Goal: Task Accomplishment & Management: Use online tool/utility

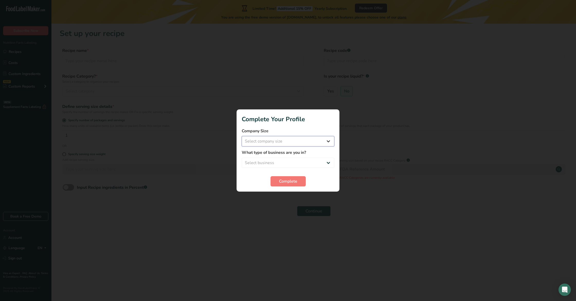
click at [275, 144] on select "Select company size Fewer than 10 Employees 10 to 50 Employees 51 to 500 Employ…" at bounding box center [288, 141] width 93 height 10
select select "2"
click at [242, 136] on select "Select company size Fewer than 10 Employees 10 to 50 Employees 51 to 500 Employ…" at bounding box center [288, 141] width 93 height 10
click at [273, 160] on select "Select business Packaged Food Manufacturer Restaurant & Cafe Bakery Meal Plans …" at bounding box center [288, 163] width 93 height 10
select select "3"
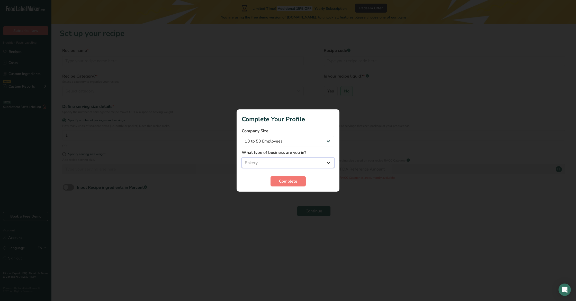
click at [242, 158] on select "Select business Packaged Food Manufacturer Restaurant & Cafe Bakery Meal Plans …" at bounding box center [288, 163] width 93 height 10
click at [276, 184] on button "Complete" at bounding box center [287, 181] width 35 height 10
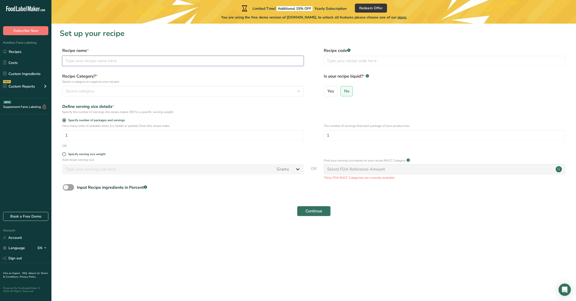
click at [73, 58] on input "text" at bounding box center [182, 61] width 241 height 10
type input "d"
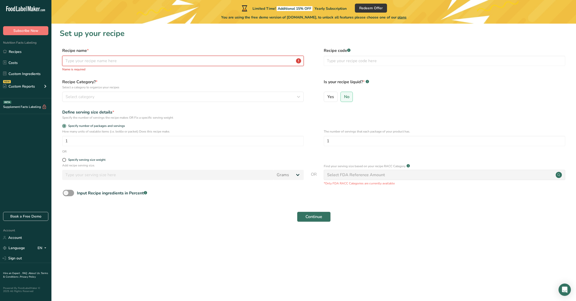
type input "d"
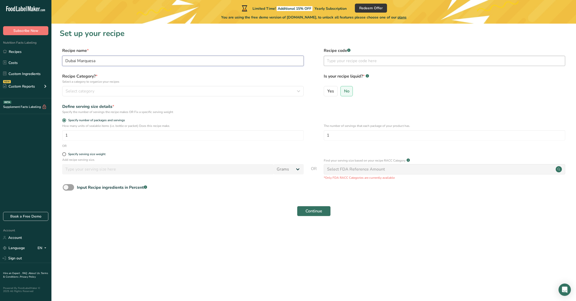
type input "Dubai Marquesa"
click at [354, 56] on input "text" at bounding box center [444, 61] width 241 height 10
click at [348, 51] on rect at bounding box center [348, 50] width 3 height 3
click at [349, 51] on icon at bounding box center [349, 50] width 0 height 1
click at [130, 92] on div "Select category" at bounding box center [182, 91] width 232 height 6
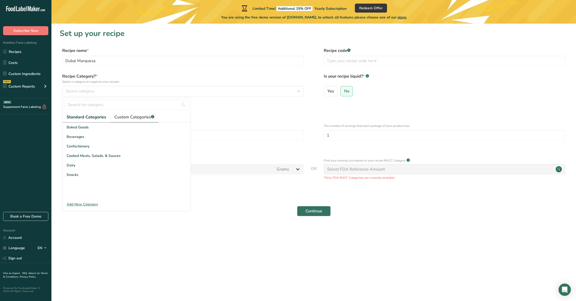
click at [128, 115] on span "Custom Categories .a-a{fill:#347362;}.b-a{fill:#fff;}" at bounding box center [134, 117] width 40 height 6
click at [79, 113] on link "Standard Categories" at bounding box center [85, 117] width 47 height 11
click at [80, 104] on input "text" at bounding box center [127, 105] width 124 height 10
click at [130, 116] on span "Custom Categories .a-a{fill:#347362;}.b-a{fill:#fff;}" at bounding box center [134, 117] width 40 height 6
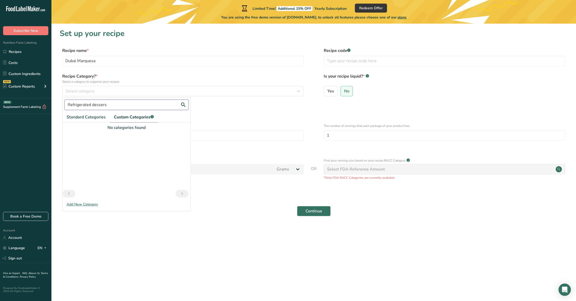
drag, startPoint x: 103, startPoint y: 107, endPoint x: 124, endPoint y: 110, distance: 20.6
click at [104, 107] on input "Refrigerated dessers" at bounding box center [127, 105] width 124 height 10
type input "Refrigerated desserts"
click at [80, 204] on div "Add New Category" at bounding box center [126, 204] width 128 height 5
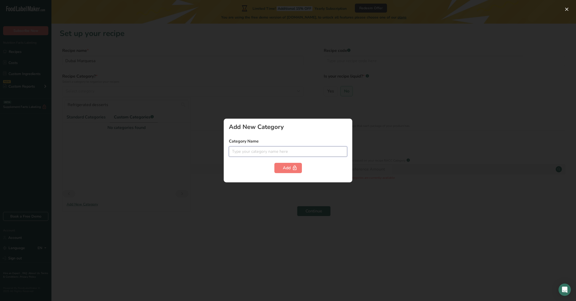
click at [242, 150] on input "text" at bounding box center [288, 152] width 118 height 10
type input "Refrigerated Desserts"
click at [275, 166] on button "Add" at bounding box center [288, 168] width 28 height 10
click at [281, 166] on button "Add" at bounding box center [288, 168] width 28 height 10
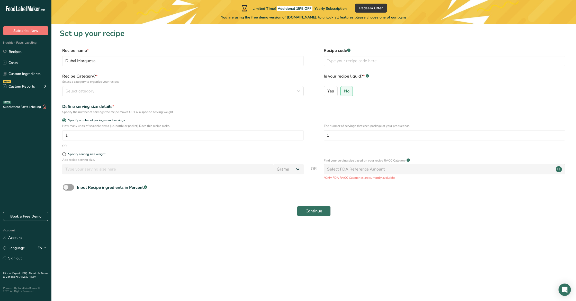
click at [231, 98] on section "Set up your recipe Recipe name * Dubai Marquesa Recipe code .a-a{fill:#347362;}…" at bounding box center [313, 126] width 525 height 204
click at [77, 92] on span "Select category" at bounding box center [80, 91] width 29 height 6
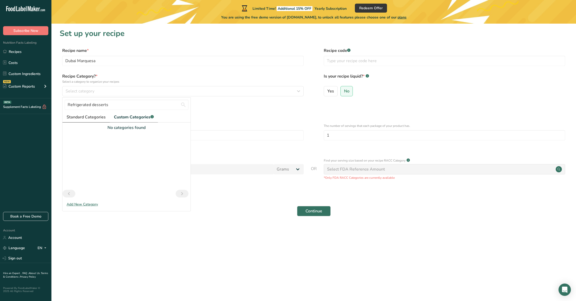
drag, startPoint x: 87, startPoint y: 111, endPoint x: 88, endPoint y: 117, distance: 6.5
click at [87, 111] on div "Refrigerated desserts" at bounding box center [126, 105] width 128 height 14
click at [88, 117] on span "Standard Categories" at bounding box center [86, 117] width 39 height 6
drag, startPoint x: 161, startPoint y: 106, endPoint x: 0, endPoint y: 95, distance: 161.9
click at [0, 95] on div ".a-20{fill:#fff;} Subscribe Now Nutrition Facts Labeling Recipes Costs Custom I…" at bounding box center [288, 150] width 576 height 301
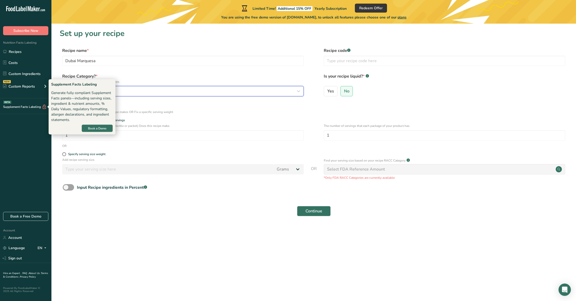
click at [118, 96] on button "Select category" at bounding box center [182, 91] width 241 height 10
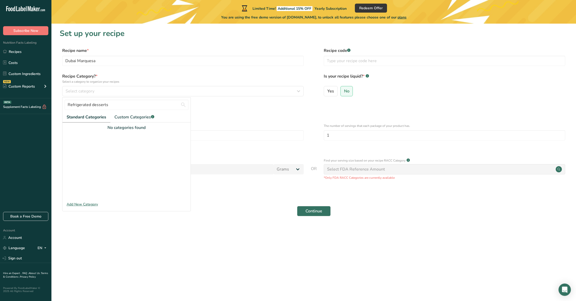
click at [100, 116] on span "Standard Categories" at bounding box center [87, 117] width 40 height 6
click at [125, 121] on link "Custom Categories .a-a{fill:#347362;}.b-a{fill:#fff;}" at bounding box center [134, 117] width 48 height 11
click at [100, 119] on span "Standard Categories" at bounding box center [86, 117] width 39 height 6
drag, startPoint x: 109, startPoint y: 107, endPoint x: 70, endPoint y: 101, distance: 38.8
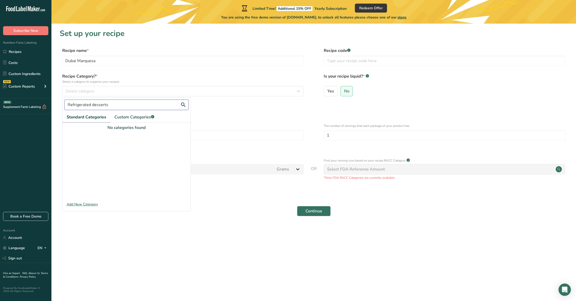
click at [70, 101] on input "Refrigerated desserts" at bounding box center [127, 105] width 124 height 10
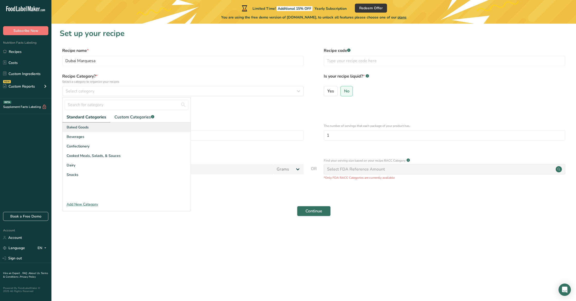
click at [115, 131] on div "Baked Goods" at bounding box center [126, 128] width 128 height 10
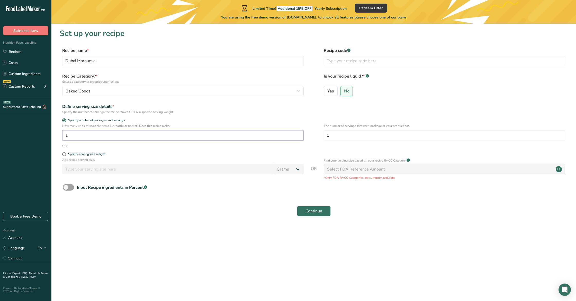
click at [97, 134] on input "1" at bounding box center [182, 135] width 241 height 10
click at [66, 154] on span "Specify serving size weight" at bounding box center [85, 154] width 39 height 4
click at [66, 154] on input "Specify serving size weight" at bounding box center [63, 154] width 3 height 3
radio input "true"
radio input "false"
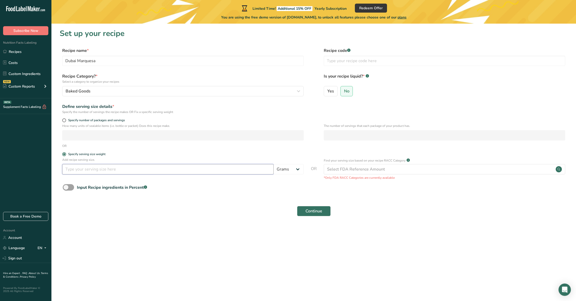
click at [67, 166] on input "number" at bounding box center [167, 169] width 211 height 10
type input "865"
click at [136, 159] on p "Add recipe serving size." at bounding box center [182, 160] width 241 height 5
click at [334, 94] on label "Yes" at bounding box center [331, 91] width 14 height 10
click at [327, 93] on input "Yes" at bounding box center [325, 90] width 3 height 3
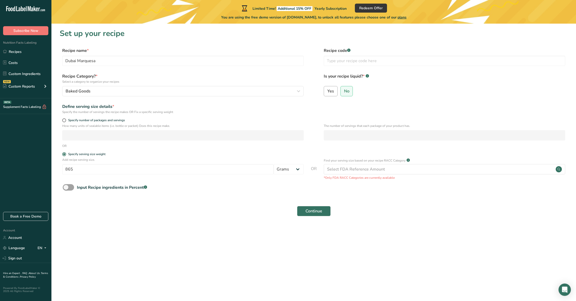
radio input "true"
radio input "false"
select select "22"
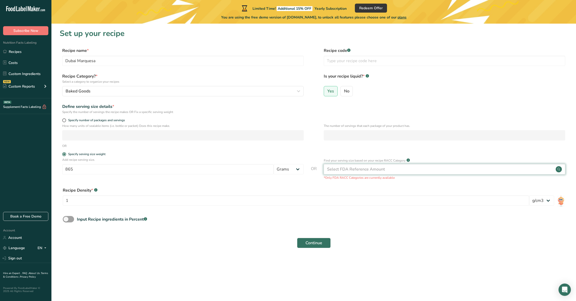
click at [344, 168] on div "Select FDA Reference Amount" at bounding box center [356, 169] width 58 height 6
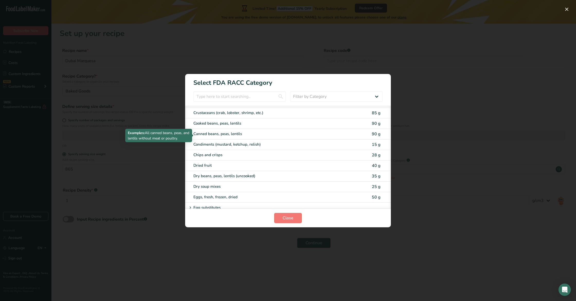
scroll to position [332, 0]
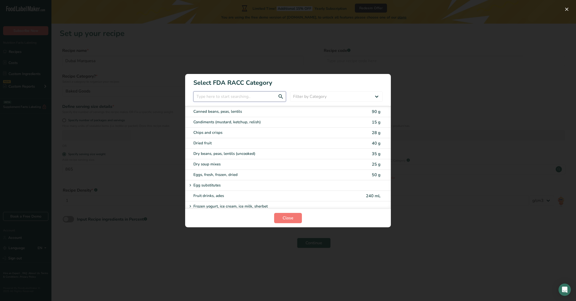
click at [245, 99] on input "RACC Category Selection Modal" at bounding box center [239, 97] width 93 height 10
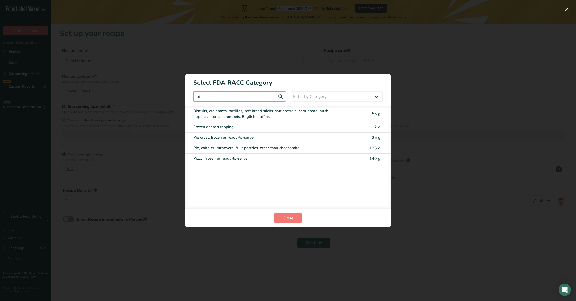
type input "p"
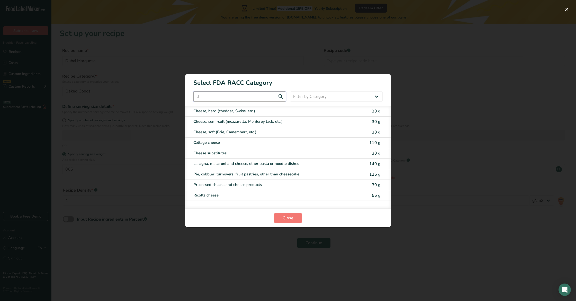
type input "c"
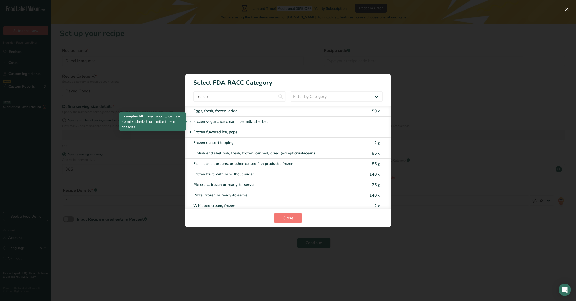
click at [190, 122] on icon "RACC Category Selection Modal" at bounding box center [190, 121] width 5 height 7
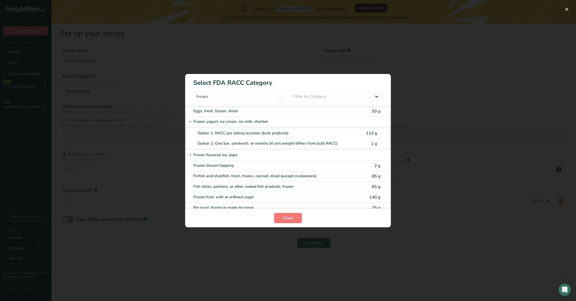
click at [190, 122] on icon "RACC Category Selection Modal" at bounding box center [190, 121] width 5 height 7
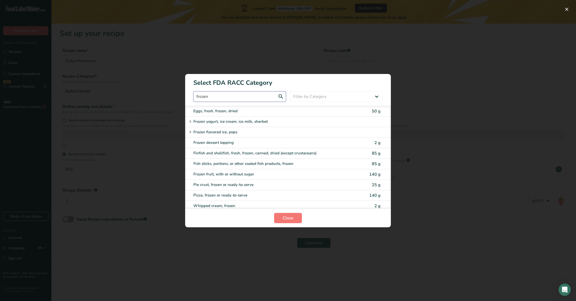
drag, startPoint x: 209, startPoint y: 100, endPoint x: 211, endPoint y: 98, distance: 2.8
click at [209, 100] on input "frozen" at bounding box center [239, 97] width 93 height 10
drag, startPoint x: 210, startPoint y: 98, endPoint x: 177, endPoint y: 93, distance: 34.2
click at [176, 92] on div "Select FDA RACC Category frozen Filter by Category All Bakery products [GEOGRAP…" at bounding box center [288, 150] width 576 height 301
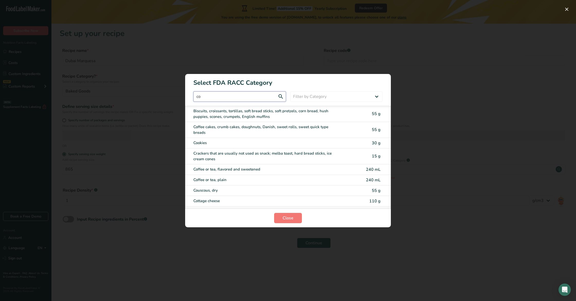
type input "c"
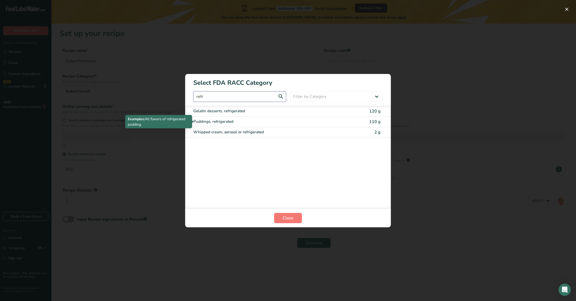
type input "refr"
click at [249, 124] on div "Puddings, refrigerated" at bounding box center [266, 122] width 146 height 6
type input "110"
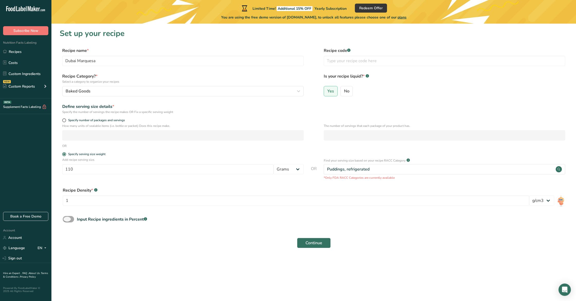
click at [73, 222] on label "Input Recipe ingredients in Percent .a-a{fill:#347362;}.b-a{fill:#fff;}" at bounding box center [105, 219] width 84 height 6
click at [66, 221] on input "Input Recipe ingredients in Percent .a-a{fill:#347362;}.b-a{fill:#fff;}" at bounding box center [64, 219] width 3 height 3
checkbox input "true"
click at [104, 241] on input "number" at bounding box center [299, 241] width 472 height 10
type input "865"
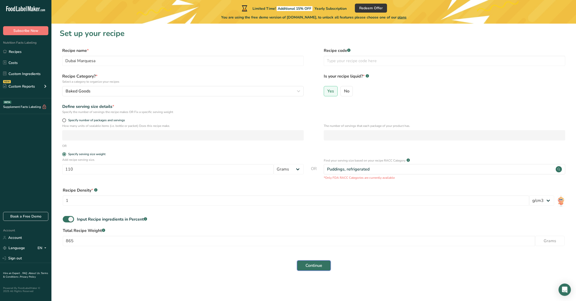
click at [304, 265] on button "Continue" at bounding box center [314, 266] width 34 height 10
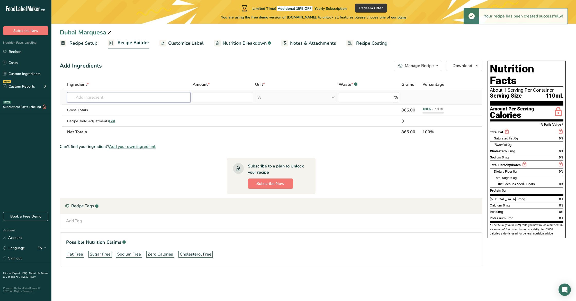
click at [90, 100] on input "text" at bounding box center [128, 97] width 123 height 10
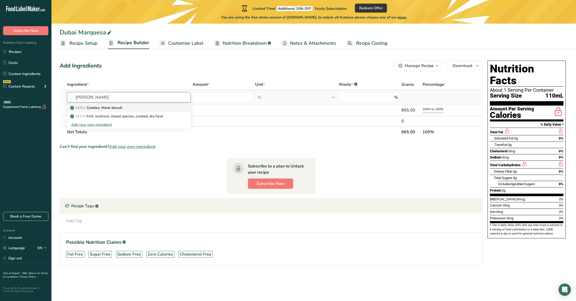
type input "[PERSON_NAME]"
click at [99, 110] on p "28351 Cookies, [PERSON_NAME] biscuit" at bounding box center [96, 107] width 51 height 5
type input "Cookies, Marie biscuit"
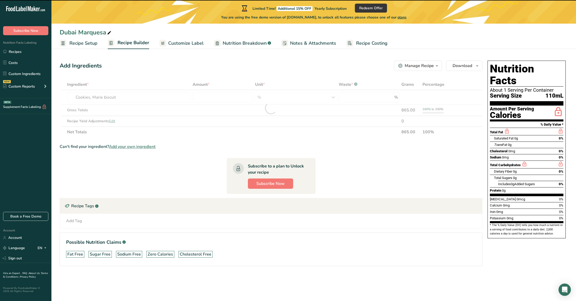
type input "0"
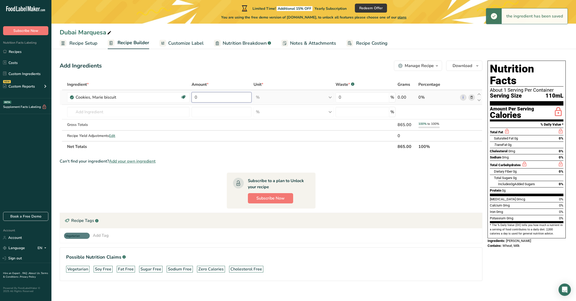
click at [200, 97] on input "0" at bounding box center [222, 97] width 60 height 10
click at [248, 97] on input "105" at bounding box center [222, 97] width 60 height 10
type input "105"
click at [206, 92] on td "105" at bounding box center [222, 97] width 62 height 15
click at [293, 94] on div "% Portions 5 cookie Weight Units g kg mg See more Volume Units l Volume units r…" at bounding box center [294, 97] width 80 height 10
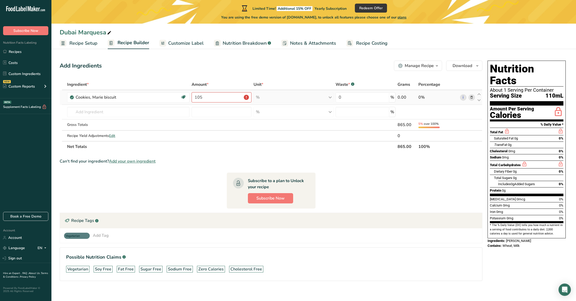
click at [329, 98] on div "% Portions 5 cookie Weight Units g kg mg See more Volume Units l Volume units r…" at bounding box center [294, 97] width 80 height 10
drag, startPoint x: 208, startPoint y: 101, endPoint x: 161, endPoint y: 94, distance: 46.7
click at [162, 94] on tr "Cookies, [PERSON_NAME] biscuit Vegetarian Soy free 105 % Portions 5 cookie Weig…" at bounding box center [271, 97] width 422 height 15
type input "0"
click at [292, 93] on div "Ingredient * Amount * Unit * Waste * .a-a{fill:#347362;}.b-a{fill:#fff;} Grams …" at bounding box center [271, 115] width 423 height 73
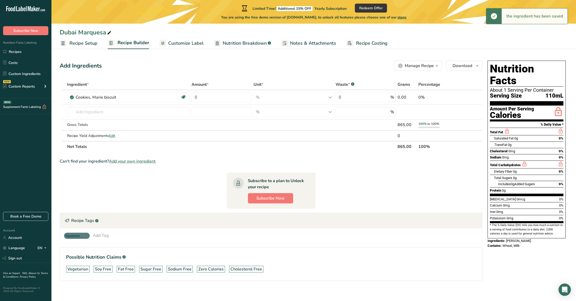
click at [418, 65] on div "Manage Recipe" at bounding box center [419, 66] width 29 height 6
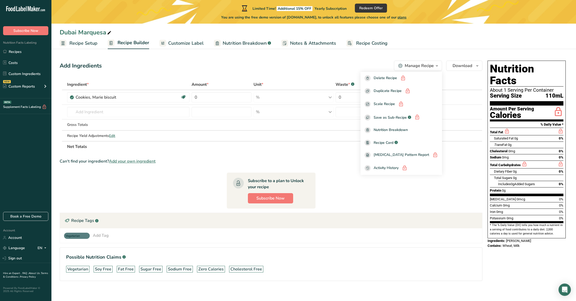
click at [318, 74] on div "Add Ingredients Manage Recipe Delete Recipe Duplicate Recipe Scale Recipe Save …" at bounding box center [273, 178] width 426 height 239
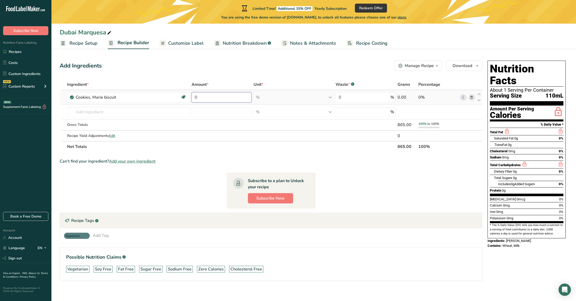
click at [216, 97] on input "0" at bounding box center [222, 97] width 60 height 10
click at [85, 46] on span "Recipe Setup" at bounding box center [83, 43] width 28 height 7
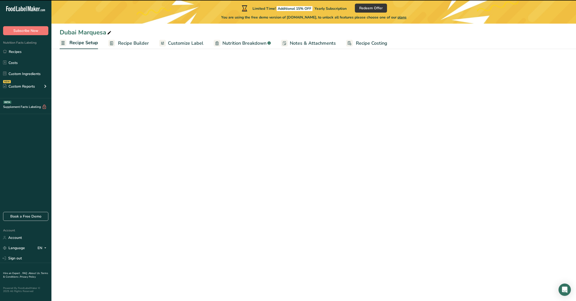
select select "22"
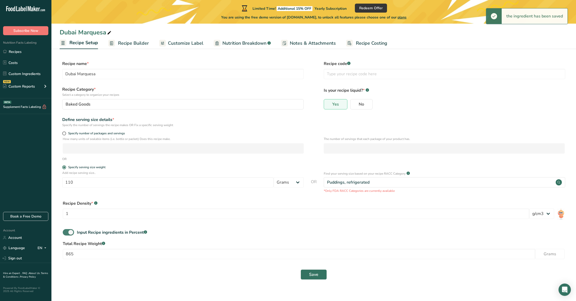
click at [68, 233] on span at bounding box center [68, 232] width 11 height 6
click at [66, 233] on input "Input Recipe ingredients in Percent .a-a{fill:#347362;}.b-a{fill:#fff;}" at bounding box center [64, 232] width 3 height 3
checkbox input "false"
click at [319, 252] on button "Save" at bounding box center [314, 252] width 26 height 10
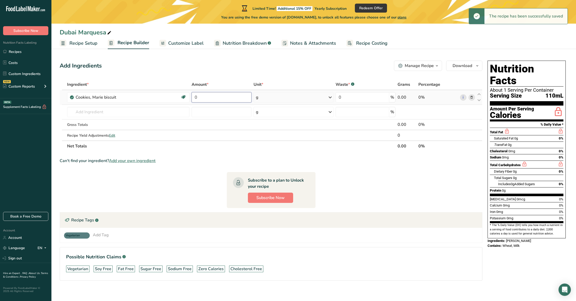
click at [209, 102] on input "0" at bounding box center [222, 97] width 60 height 10
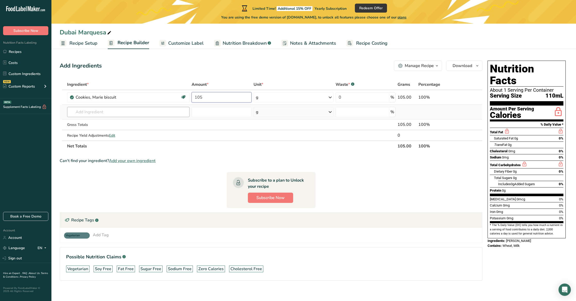
type input "105"
click at [141, 113] on div "Ingredient * Amount * Unit * Waste * .a-a{fill:#347362;}.b-a{fill:#fff;} Grams …" at bounding box center [271, 115] width 423 height 73
click at [153, 163] on span "Add your own ingredient" at bounding box center [132, 161] width 47 height 6
click at [153, 162] on span "Add your own ingredient" at bounding box center [132, 161] width 47 height 6
click at [149, 160] on span "Add your own ingredient" at bounding box center [132, 161] width 47 height 6
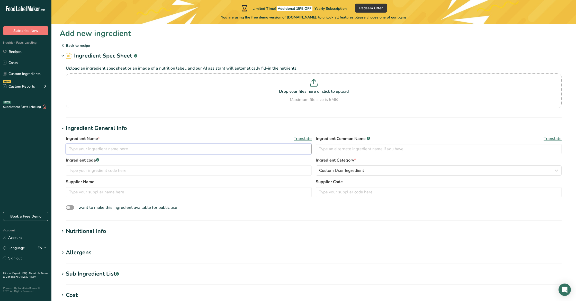
click at [93, 149] on input "text" at bounding box center [189, 149] width 246 height 10
click at [85, 149] on input "Mezcla Chocolate Base" at bounding box center [189, 149] width 246 height 10
click at [84, 149] on input "Mezcla Chocolate Base" at bounding box center [189, 149] width 246 height 10
click at [147, 151] on input "Mezcla Base Chocolate Base" at bounding box center [189, 149] width 246 height 10
type input "Mezcla Base Chocolate"
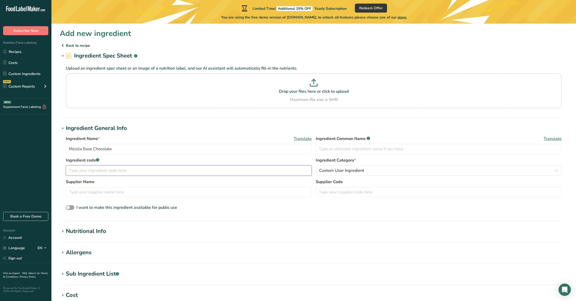
click at [257, 169] on input "text" at bounding box center [189, 171] width 246 height 10
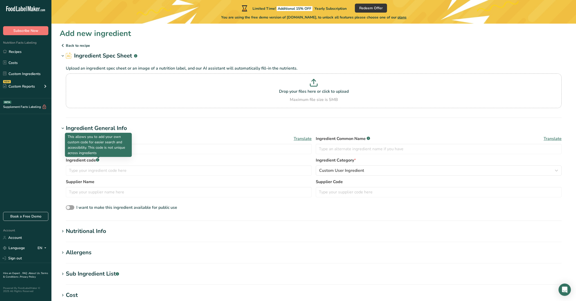
click at [97, 160] on rect at bounding box center [97, 159] width 3 height 3
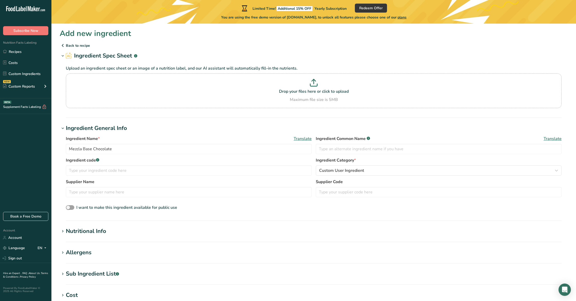
click at [97, 160] on rect at bounding box center [97, 159] width 3 height 3
click at [93, 168] on input "text" at bounding box center [189, 171] width 246 height 10
click at [63, 46] on icon at bounding box center [63, 45] width 6 height 9
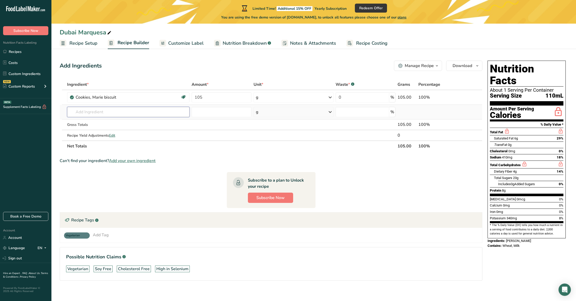
click at [102, 111] on input "text" at bounding box center [128, 112] width 122 height 10
type input "5"
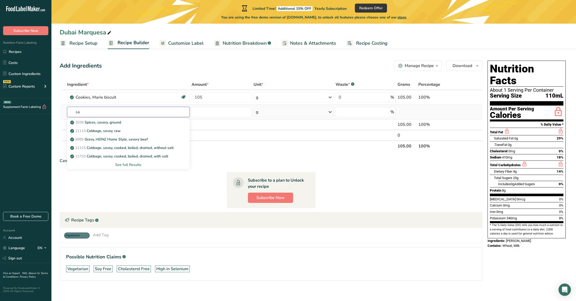
type input "s"
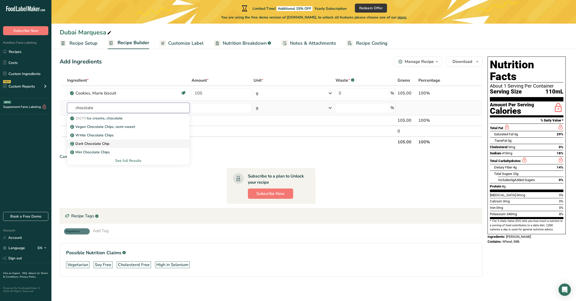
type input "chocolate"
click at [98, 142] on p "Dark Chocolate Chip" at bounding box center [90, 143] width 38 height 5
type input "Dark Chocolate Chip"
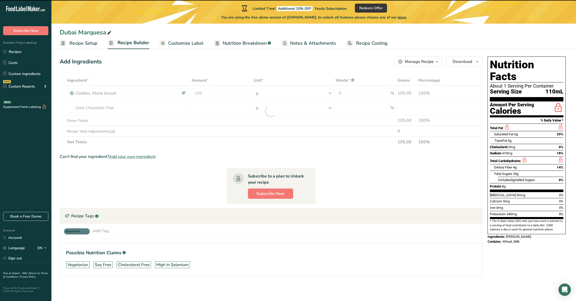
type input "0"
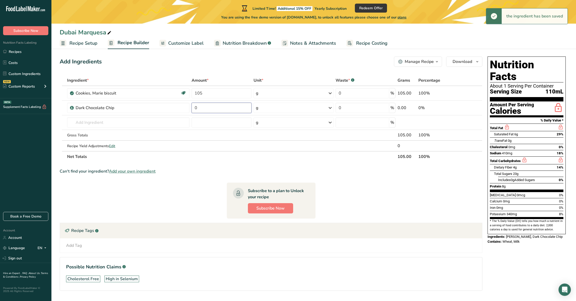
click at [202, 107] on input "0" at bounding box center [222, 108] width 60 height 10
type input "16.31"
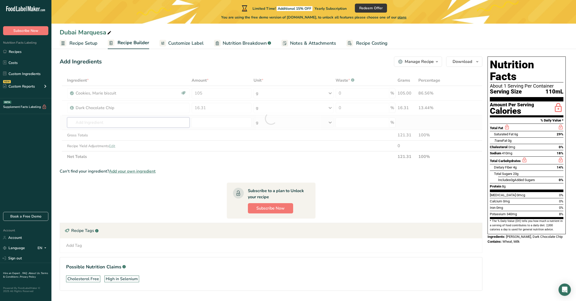
click at [160, 120] on div "Ingredient * Amount * Unit * Waste * .a-a{fill:#347362;}.b-a{fill:#fff;} Grams …" at bounding box center [271, 118] width 423 height 87
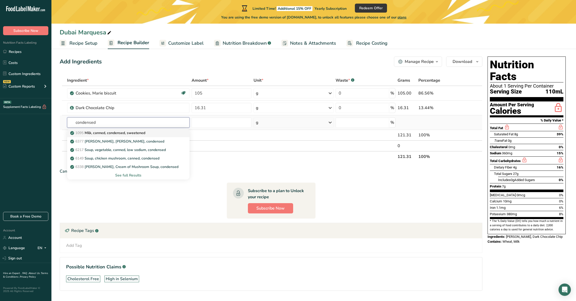
type input "condensed"
click at [115, 133] on p "1095 Milk, canned, condensed, sweetened" at bounding box center [108, 132] width 74 height 5
type input "Milk, canned, condensed, sweetened"
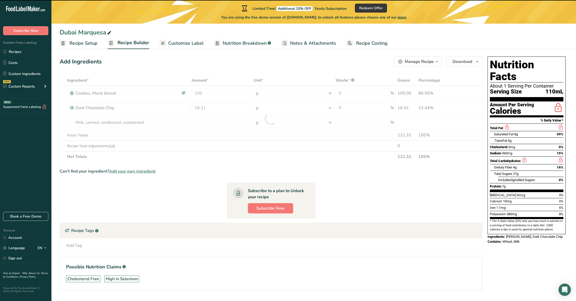
type input "0"
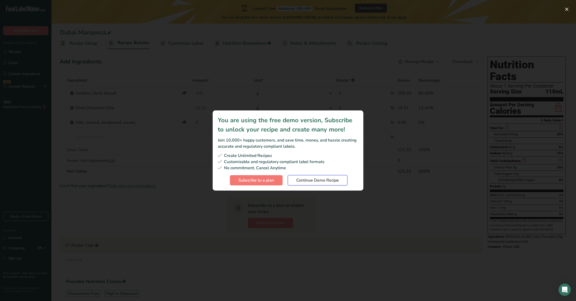
click at [316, 184] on button "Continue Demo Recipe" at bounding box center [318, 180] width 60 height 10
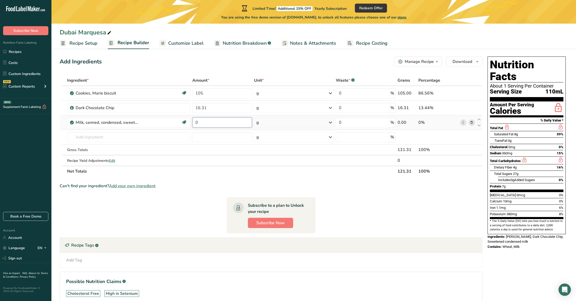
click at [226, 124] on input "0" at bounding box center [222, 123] width 60 height 10
type input "32.3"
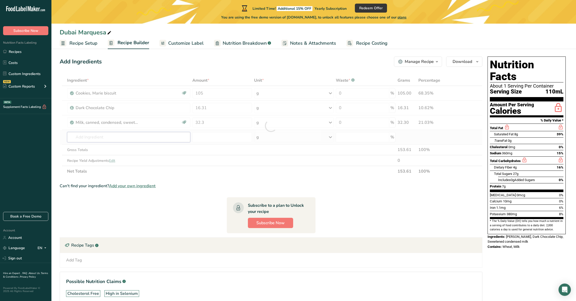
click at [143, 139] on div "Ingredient * Amount * Unit * Waste * .a-a{fill:#347362;}.b-a{fill:#fff;} Grams …" at bounding box center [271, 126] width 423 height 102
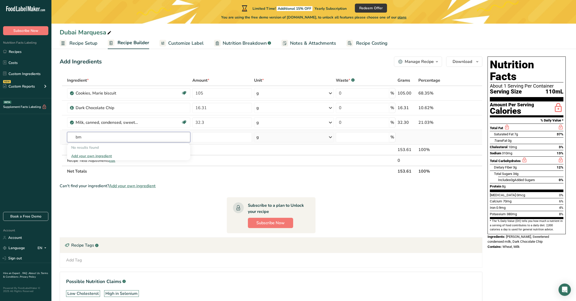
type input "b"
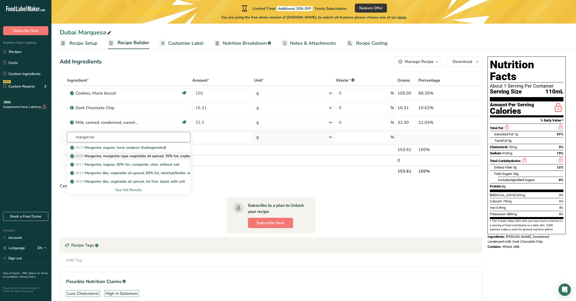
type input "margarine"
click at [173, 154] on p "4629 Margarine, margarine-type vegetable oil spread, 70% fat, soybean and parti…" at bounding box center [167, 156] width 192 height 5
type input "Margarine, margarine-type vegetable oil spread, 70% fat, soybean and partially …"
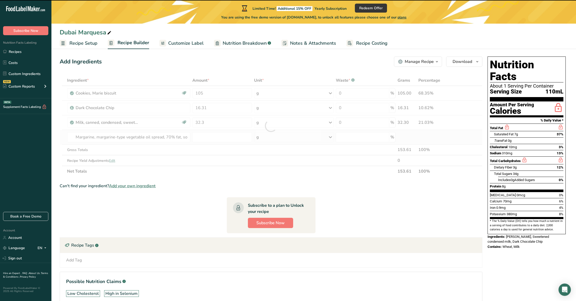
type input "0"
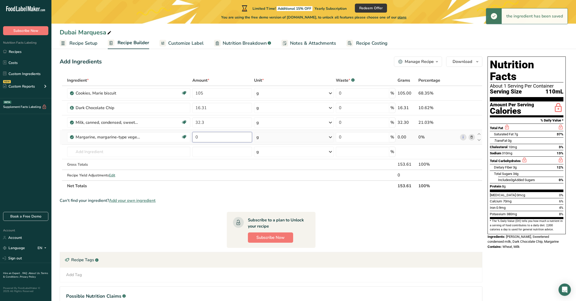
click at [203, 138] on input "0" at bounding box center [222, 137] width 60 height 10
type input "2"
type input "2.04"
click at [141, 158] on div "Ingredient * Amount * Unit * Waste * .a-a{fill:#347362;}.b-a{fill:#fff;} Grams …" at bounding box center [271, 133] width 423 height 116
click at [141, 154] on input "text" at bounding box center [128, 152] width 123 height 10
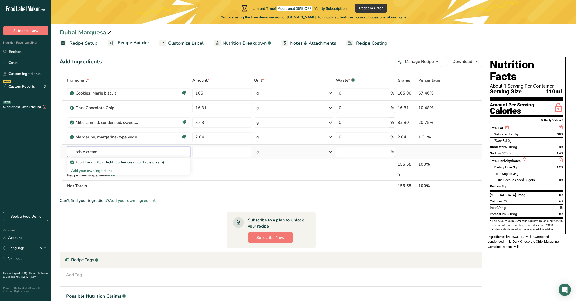
scroll to position [8, 0]
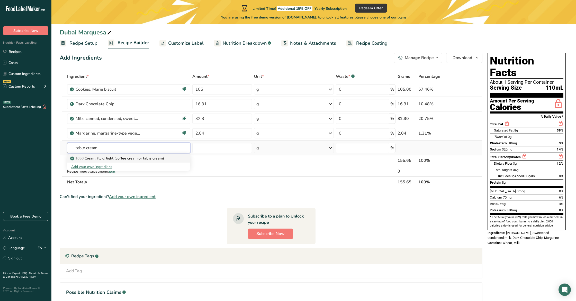
drag, startPoint x: 118, startPoint y: 153, endPoint x: 121, endPoint y: 159, distance: 6.2
click at [118, 153] on div "table cream 1050 Cream, fluid, light (coffee cream or table cream) Add your own…" at bounding box center [128, 148] width 123 height 10
drag, startPoint x: 74, startPoint y: 145, endPoint x: 0, endPoint y: 130, distance: 75.2
click at [0, 130] on div ".a-20{fill:#fff;} Subscribe Now Nutrition Facts Labeling Recipes Costs Custom I…" at bounding box center [288, 166] width 576 height 349
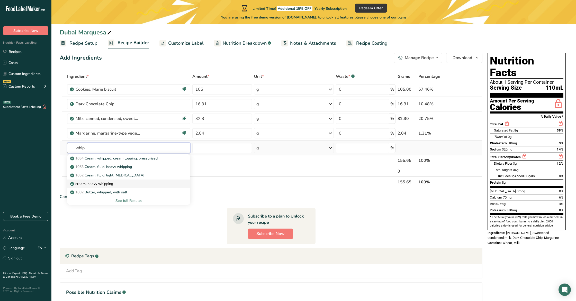
type input "whip"
click at [114, 182] on div "cream, heavy whipping" at bounding box center [124, 183] width 107 height 5
type input "cream, heavy whipping"
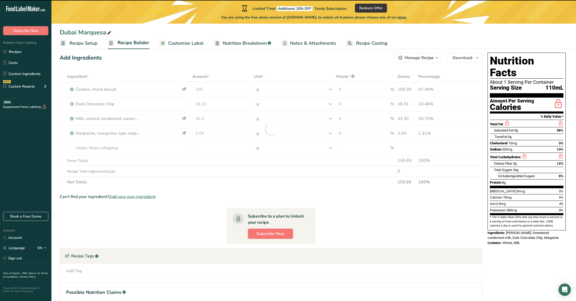
type input "0"
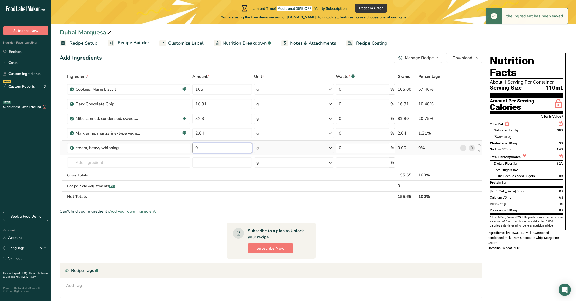
click at [206, 150] on input "0" at bounding box center [222, 148] width 60 height 10
drag, startPoint x: 206, startPoint y: 150, endPoint x: 191, endPoint y: 150, distance: 15.2
click at [191, 150] on tr "cream, heavy [MEDICAL_DATA] 0 g Weight Units g kg mg See more Volume Units l Vo…" at bounding box center [271, 148] width 422 height 15
type input "9.24"
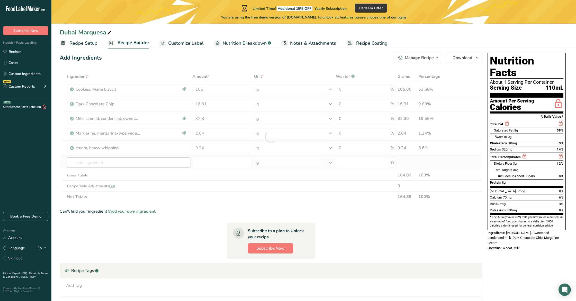
click at [131, 163] on div "Ingredient * Amount * Unit * Waste * .a-a{fill:#347362;}.b-a{fill:#fff;} Grams …" at bounding box center [271, 136] width 423 height 131
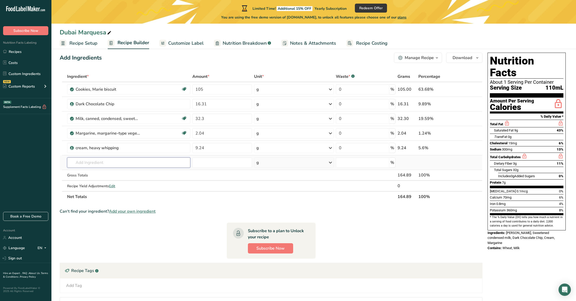
click at [128, 163] on input "text" at bounding box center [128, 163] width 123 height 10
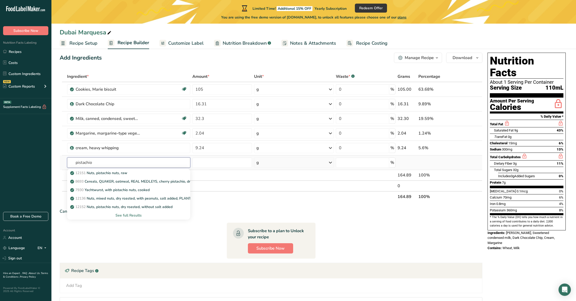
type input "pistachio"
click at [130, 212] on div "See full Results" at bounding box center [128, 215] width 123 height 8
click at [129, 215] on div "See full Results" at bounding box center [128, 215] width 115 height 5
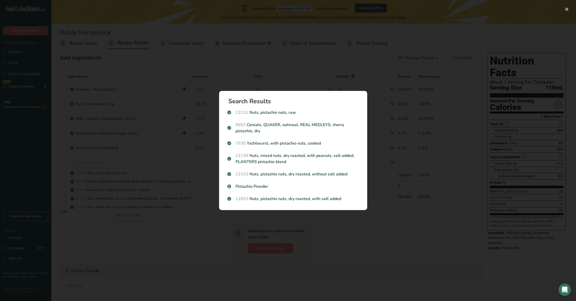
click at [169, 161] on div "Search results modal" at bounding box center [288, 150] width 576 height 301
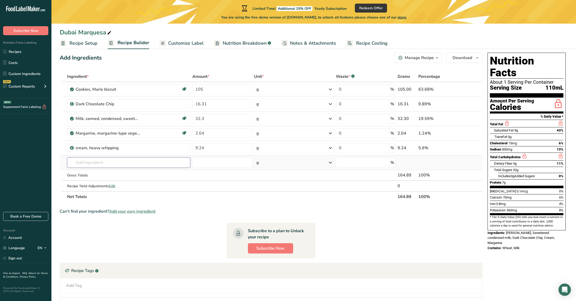
click at [163, 166] on input "text" at bounding box center [128, 163] width 123 height 10
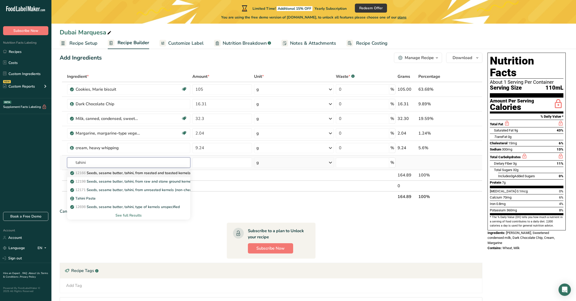
type input "tahini"
click at [161, 174] on p "12166 Seeds, sesame butter, tahini, from roasted and toasted kernels (most comm…" at bounding box center [148, 172] width 155 height 5
type input "Seeds, sesame butter, tahini, from roasted and toasted kernels (most common typ…"
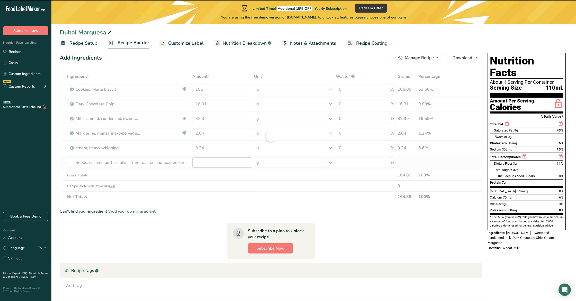
type input "0"
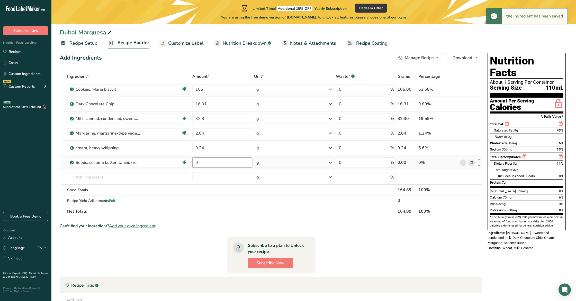
click at [200, 162] on input "0" at bounding box center [222, 163] width 60 height 10
type input "5.9"
click at [137, 180] on div "Ingredient * Amount * Unit * Waste * .a-a{fill:#347362;}.b-a{fill:#fff;} Grams …" at bounding box center [271, 144] width 423 height 146
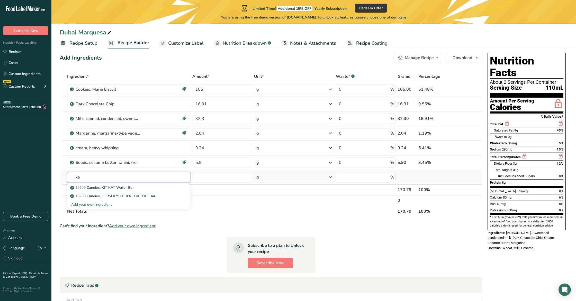
type input "k"
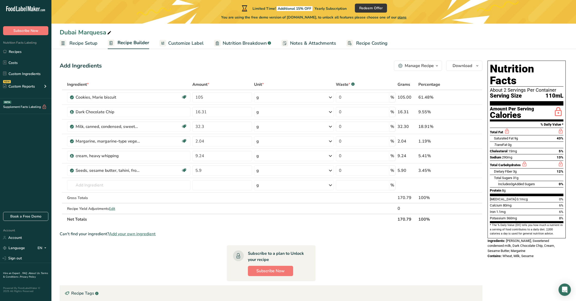
click at [115, 234] on span "Add your own ingredient" at bounding box center [132, 234] width 47 height 6
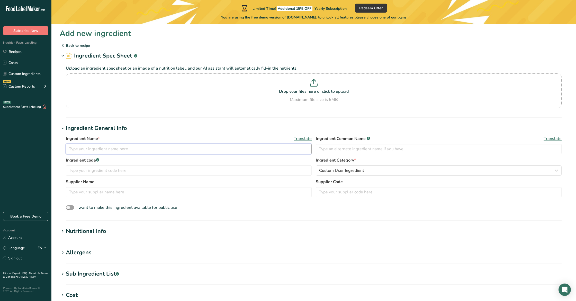
click at [98, 151] on input "text" at bounding box center [189, 149] width 246 height 10
type input "Kataifi"
click at [341, 153] on input "text" at bounding box center [439, 149] width 246 height 10
type input "Kataifi"
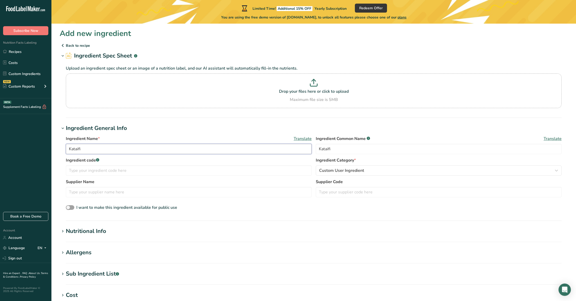
click at [200, 148] on input "Kataifi" at bounding box center [189, 149] width 246 height 10
type input "Kataifi Roasted"
click at [168, 170] on input "text" at bounding box center [189, 171] width 246 height 10
drag, startPoint x: 335, startPoint y: 165, endPoint x: 334, endPoint y: 169, distance: 3.9
click at [335, 165] on div "Ingredient Category * Custom User Ingredient Standard Categories Custom Categor…" at bounding box center [439, 166] width 246 height 19
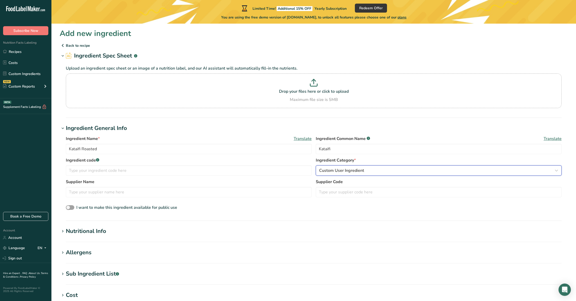
click at [334, 169] on span "Custom User Ingredient" at bounding box center [341, 171] width 45 height 6
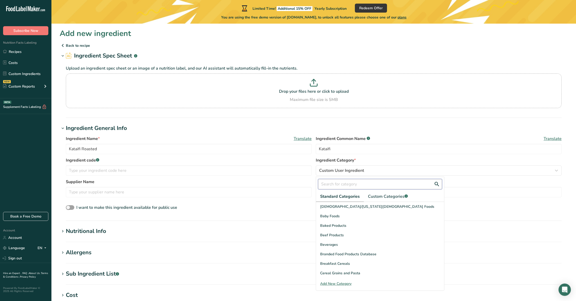
click at [345, 185] on input "text" at bounding box center [380, 184] width 124 height 10
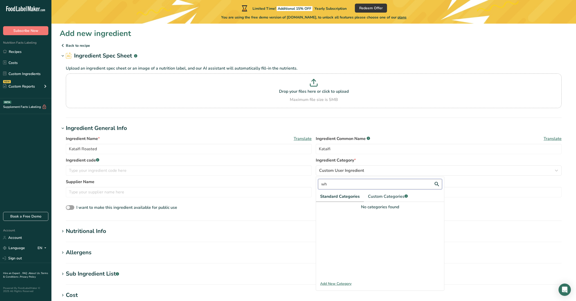
type input "w"
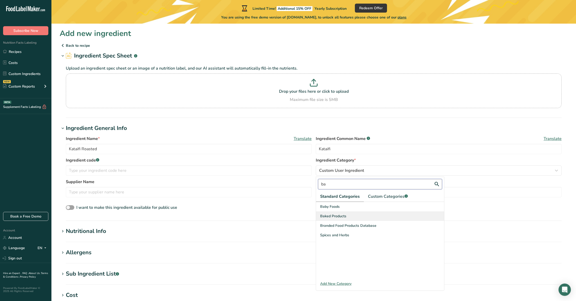
type input "ba"
click at [342, 218] on span "Baked Products" at bounding box center [333, 216] width 26 height 5
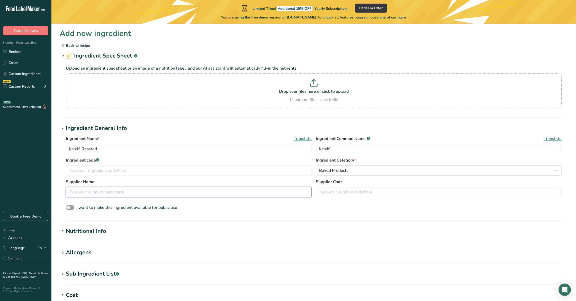
click at [207, 191] on input "text" at bounding box center [189, 192] width 246 height 10
type input "real treasure"
click at [65, 44] on icon at bounding box center [63, 45] width 6 height 9
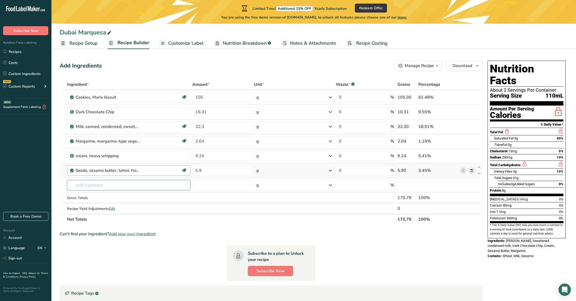
drag, startPoint x: 109, startPoint y: 187, endPoint x: 117, endPoint y: 173, distance: 16.7
click at [111, 185] on input "text" at bounding box center [128, 185] width 123 height 10
type input "phyllo"
click at [111, 197] on div "18338 Phyllo dough" at bounding box center [124, 195] width 107 height 5
type input "Phyllo dough"
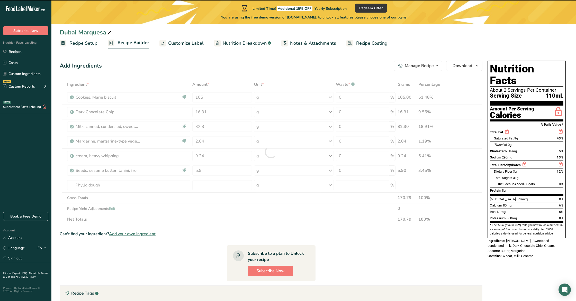
type input "0"
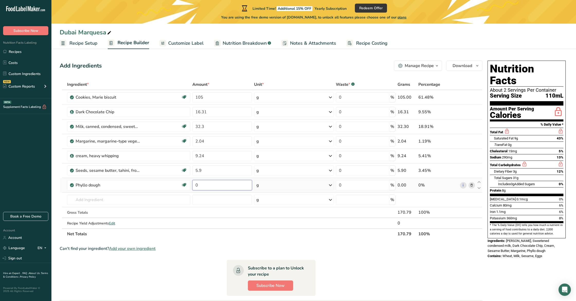
click at [241, 189] on input "0" at bounding box center [222, 185] width 60 height 10
type input "8.799999"
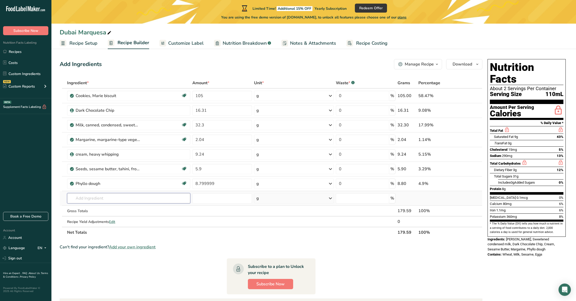
click at [164, 198] on div "Ingredient * Amount * Unit * Waste * .a-a{fill:#347362;}.b-a{fill:#fff;} Grams …" at bounding box center [271, 158] width 423 height 160
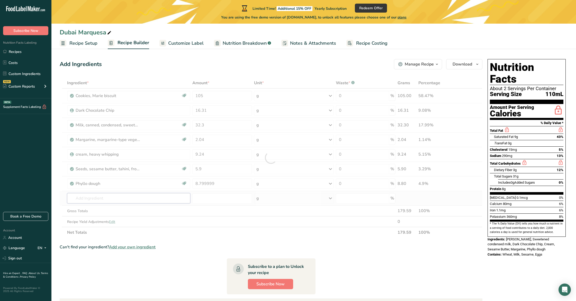
scroll to position [0, 0]
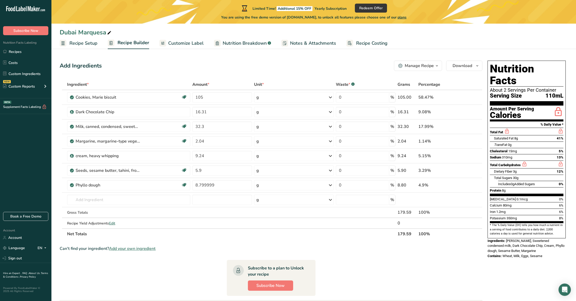
click at [131, 248] on span "Add your own ingredient" at bounding box center [132, 249] width 47 height 6
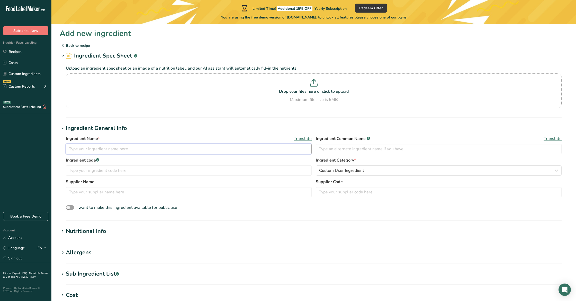
click at [117, 151] on input "text" at bounding box center [189, 149] width 246 height 10
type input "Pistachio Spread"
click at [333, 147] on input "text" at bounding box center [439, 149] width 246 height 10
type input "Pistachio Spread"
click at [192, 167] on input "text" at bounding box center [189, 171] width 246 height 10
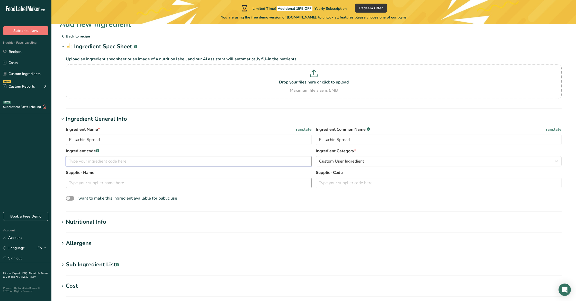
scroll to position [12, 0]
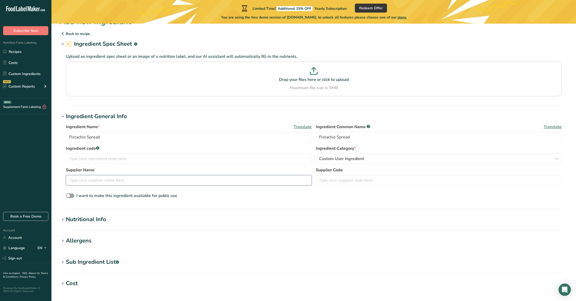
click at [224, 184] on input "text" at bounding box center [189, 180] width 246 height 10
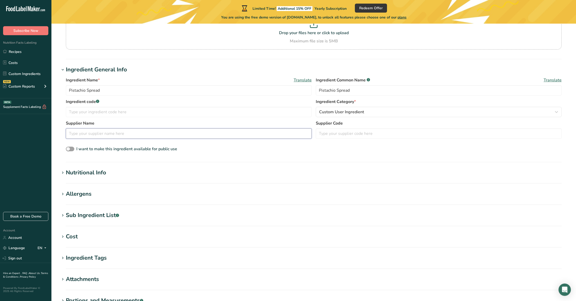
scroll to position [79, 0]
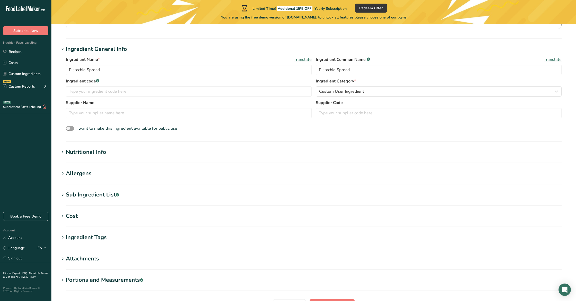
click at [85, 158] on section "Nutritional Info Serving Size .a-a{fill:#347362;}.b-a{fill:#fff;} Add ingredien…" at bounding box center [314, 155] width 508 height 15
click at [62, 153] on icon at bounding box center [62, 152] width 5 height 7
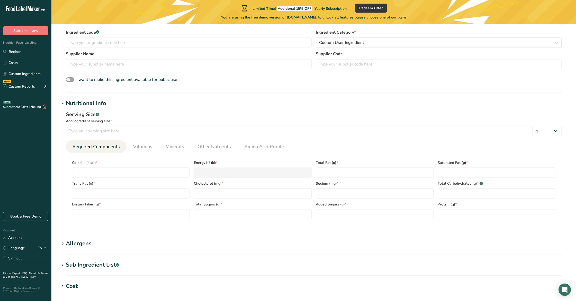
scroll to position [130, 0]
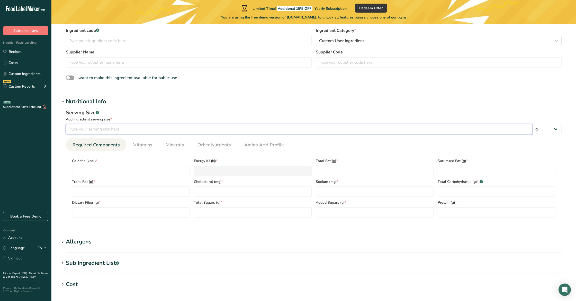
click at [90, 130] on input "number" at bounding box center [299, 129] width 466 height 10
type input "2.00"
click at [546, 130] on select "g kg mg mcg lb oz l mL fl oz tbsp tsp cup qt gallon" at bounding box center [546, 129] width 29 height 10
select select "19"
click at [532, 124] on select "g kg mg mcg lb oz l mL fl oz tbsp tsp cup qt gallon" at bounding box center [546, 129] width 29 height 10
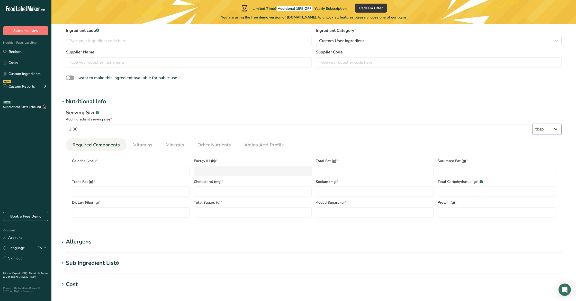
select select "22"
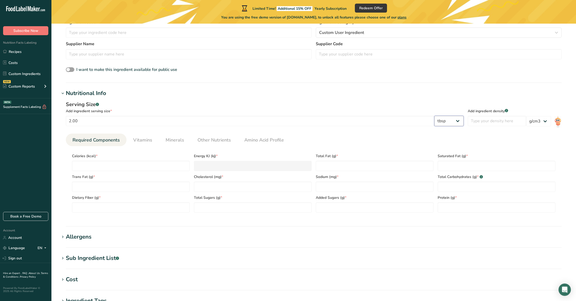
scroll to position [152, 0]
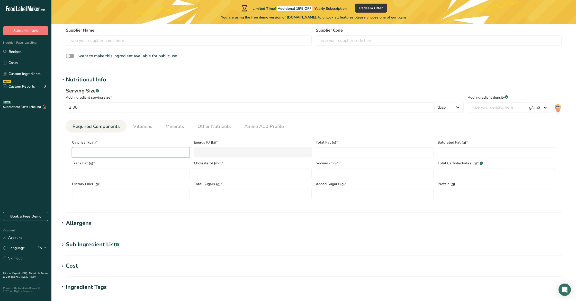
click at [90, 154] on input "number" at bounding box center [131, 152] width 118 height 10
type input "2"
type KJ "8.4"
type input "20"
type KJ "83.7"
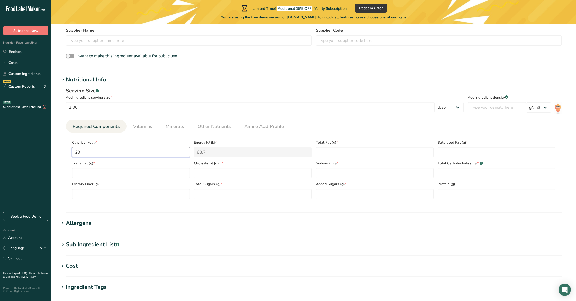
type input "200"
type KJ "836.8"
type input "200"
click at [90, 173] on Fat "number" at bounding box center [131, 173] width 118 height 10
click at [326, 154] on Fat "number" at bounding box center [375, 152] width 118 height 10
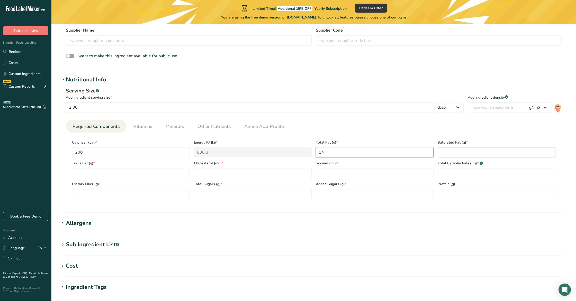
type Fat "14"
click at [460, 153] on Fat "number" at bounding box center [497, 152] width 118 height 10
type Fat "6"
click at [130, 176] on Fat "number" at bounding box center [131, 173] width 118 height 10
type Fat "0"
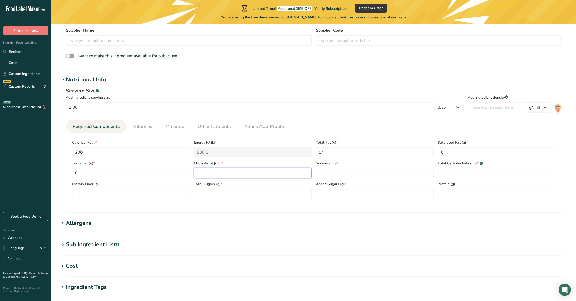
click at [206, 178] on input "number" at bounding box center [253, 173] width 118 height 10
type input "0"
click at [337, 176] on input "number" at bounding box center [375, 173] width 118 height 10
type input "30"
click at [456, 175] on Carbohydrates "number" at bounding box center [497, 173] width 118 height 10
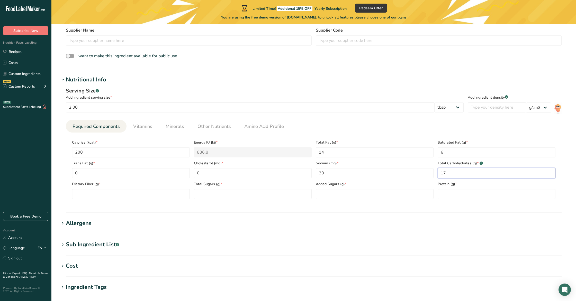
type Carbohydrates "17"
drag, startPoint x: 150, startPoint y: 200, endPoint x: 151, endPoint y: 196, distance: 4.2
click at [150, 200] on section "Calories (kcal) * 200 Energy KJ (kj) * 836.8 Total Fat (g) * 14 Saturated Fat (…" at bounding box center [314, 168] width 496 height 71
click at [151, 196] on Fiber "number" at bounding box center [131, 194] width 118 height 10
type Fiber "0"
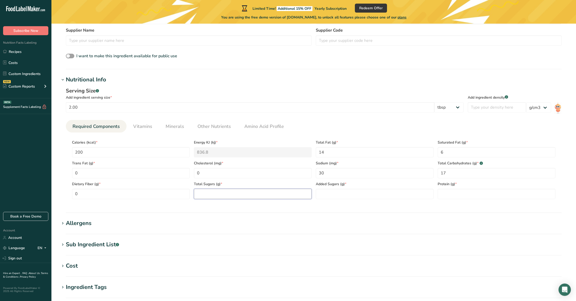
click at [199, 195] on Sugars "number" at bounding box center [253, 194] width 118 height 10
type Sugars "15"
click at [326, 199] on Sugars "number" at bounding box center [375, 194] width 118 height 10
type Sugars "17"
click at [457, 196] on input "number" at bounding box center [497, 194] width 118 height 10
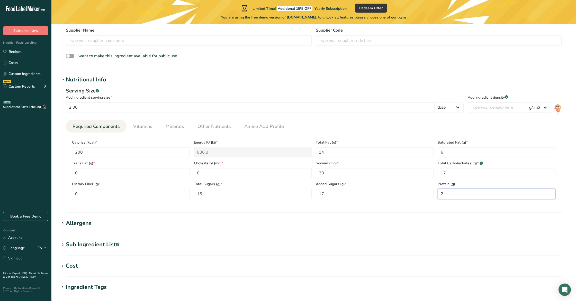
type input "2"
click at [111, 222] on h1 "Allergens" at bounding box center [314, 223] width 508 height 8
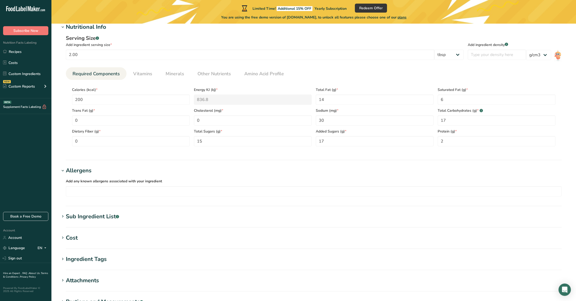
scroll to position [230, 0]
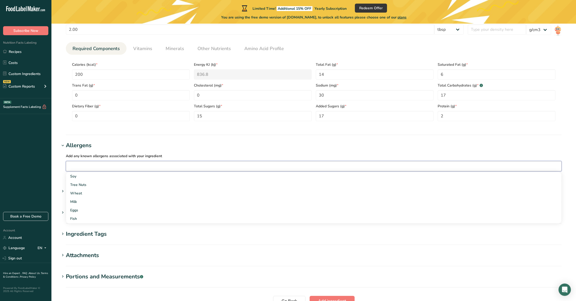
click at [78, 168] on input "text" at bounding box center [313, 166] width 495 height 8
drag, startPoint x: 84, startPoint y: 168, endPoint x: 15, endPoint y: 152, distance: 71.5
click at [15, 152] on div ".a-20{fill:#fff;} Subscribe Now Nutrition Facts Labeling Recipes Costs Custom I…" at bounding box center [288, 60] width 576 height 580
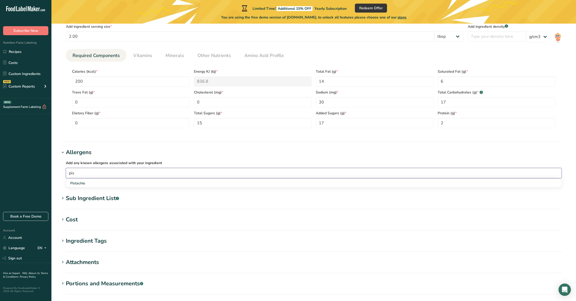
scroll to position [222, 0]
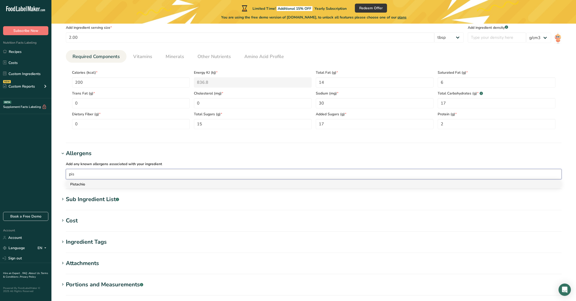
type input "pis"
click at [71, 184] on div "Pistachio" at bounding box center [309, 184] width 479 height 5
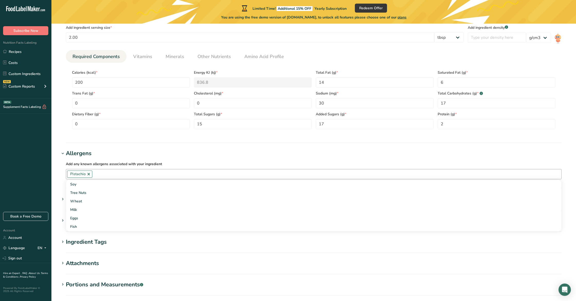
click at [102, 177] on input "text" at bounding box center [326, 174] width 469 height 8
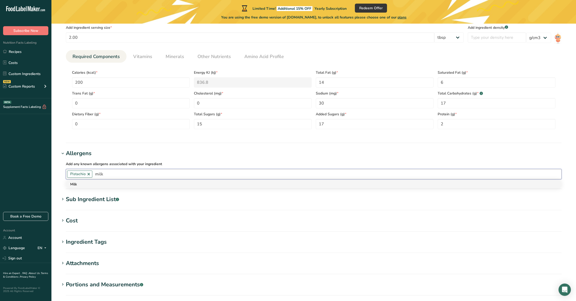
type input "milk"
click at [98, 187] on div "Milk" at bounding box center [309, 184] width 479 height 5
click at [94, 185] on div "Soy" at bounding box center [309, 184] width 479 height 5
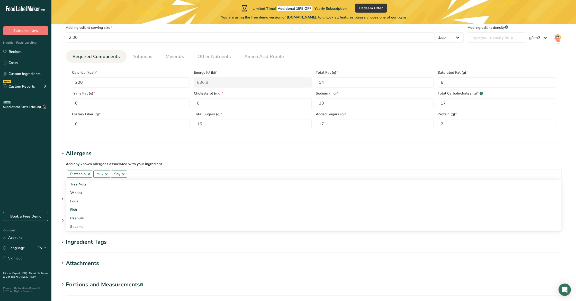
click at [150, 136] on div "Serving Size .a-a{fill:#347362;}.b-a{fill:#fff;} Add ingredient serving size * …" at bounding box center [314, 75] width 508 height 122
click at [62, 199] on icon at bounding box center [62, 199] width 5 height 7
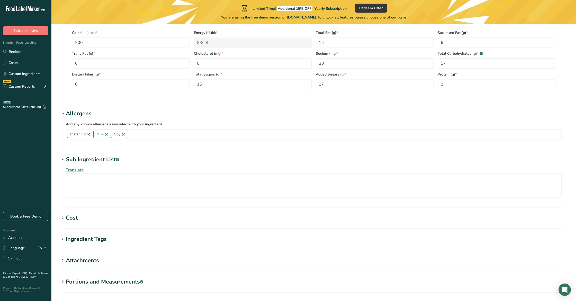
scroll to position [269, 0]
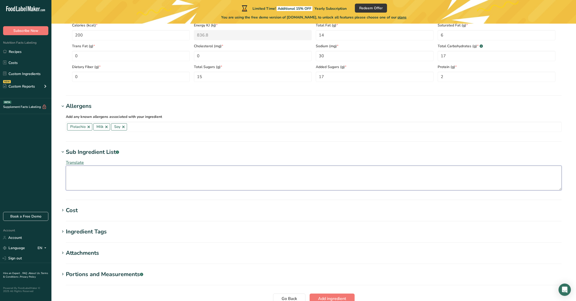
click at [84, 182] on textarea at bounding box center [314, 178] width 496 height 25
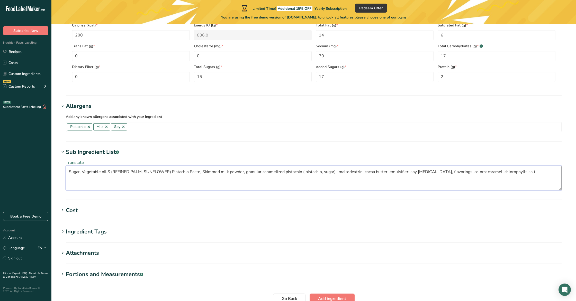
click at [503, 173] on textarea "Sugar, Vegetable oILS (REFINED PALM, SUNFLOWER) Pistachio Paste, Skimmed milk p…" at bounding box center [314, 178] width 496 height 25
type textarea "Sugar, Vegetable oILS (REFINED PALM, SUNFLOWER) Pistachio Paste, Skimmed milk p…"
click at [461, 215] on section "Cost Price($) .a-a{fill:#347362;}.b-a{fill:#fff;} Amount Unit Grams kg mg mcg l…" at bounding box center [314, 213] width 508 height 15
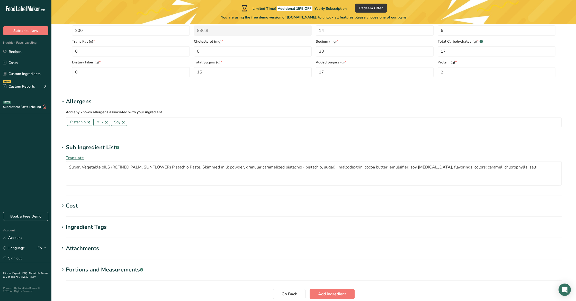
scroll to position [275, 0]
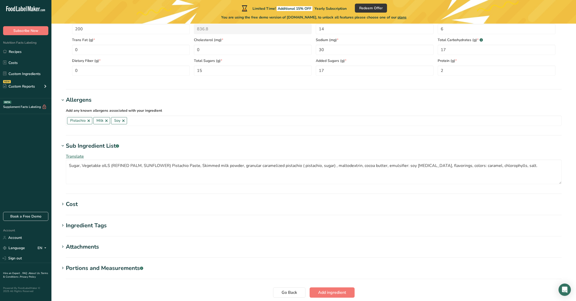
click at [68, 203] on div "Cost" at bounding box center [72, 204] width 12 height 8
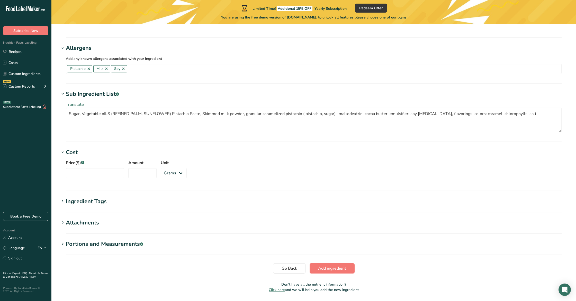
scroll to position [330, 0]
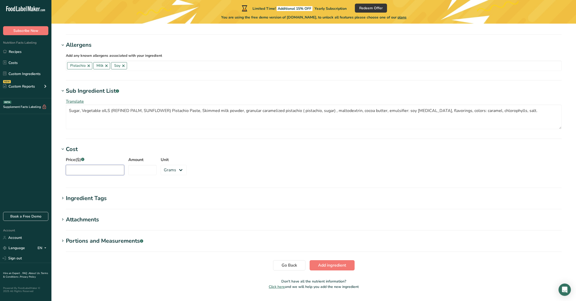
click at [79, 171] on input "Price($) .a-a{fill:#347362;}.b-a{fill:#fff;}" at bounding box center [95, 170] width 58 height 10
type input "6.99"
click at [137, 175] on input "Amount" at bounding box center [142, 170] width 28 height 10
type input "220"
click at [227, 172] on div "Price($) .a-a{fill:#347362;}.b-a{fill:#fff;} 6.99 Amount 220 Unit Grams kg mg m…" at bounding box center [314, 168] width 508 height 28
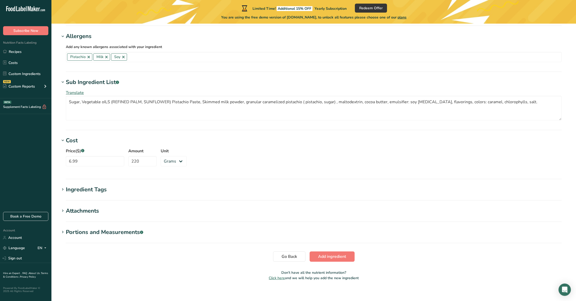
scroll to position [343, 0]
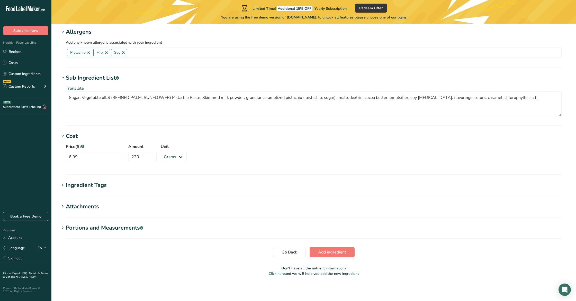
click at [62, 186] on icon at bounding box center [62, 185] width 5 height 7
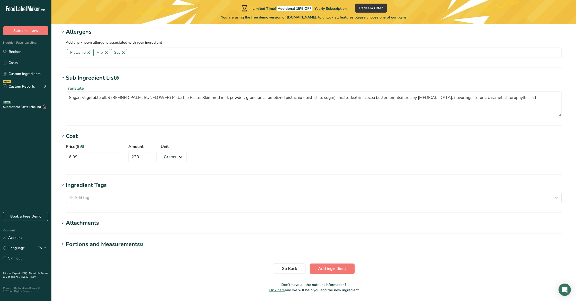
click at [62, 186] on icon at bounding box center [62, 185] width 5 height 7
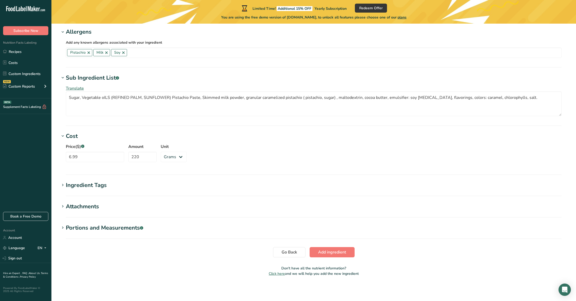
click at [65, 206] on icon at bounding box center [62, 206] width 5 height 7
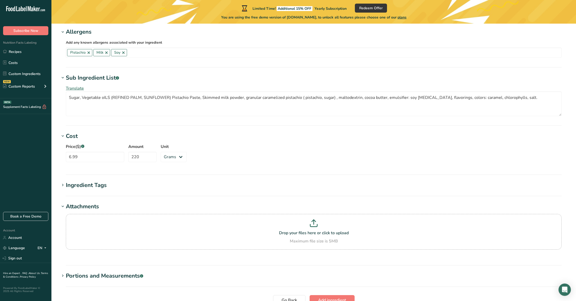
click at [65, 206] on icon at bounding box center [62, 206] width 5 height 7
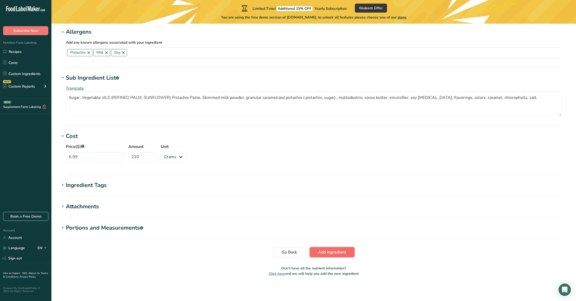
click at [319, 253] on span "Add ingredient" at bounding box center [332, 252] width 28 height 6
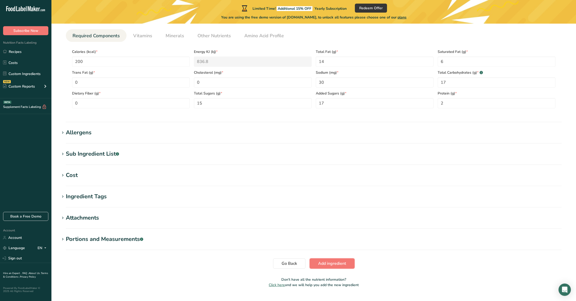
scroll to position [125, 0]
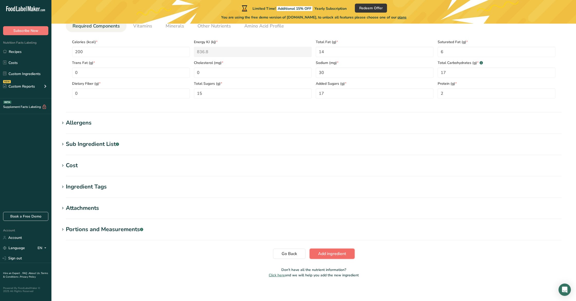
click at [346, 257] on button "Add ingredient" at bounding box center [332, 254] width 45 height 10
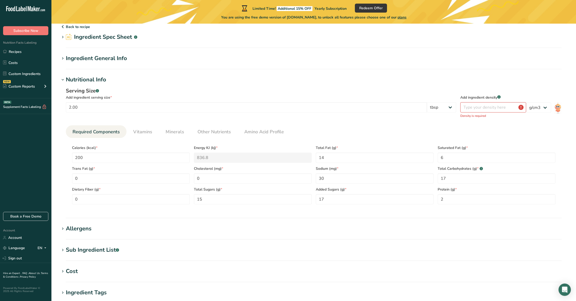
scroll to position [0, 0]
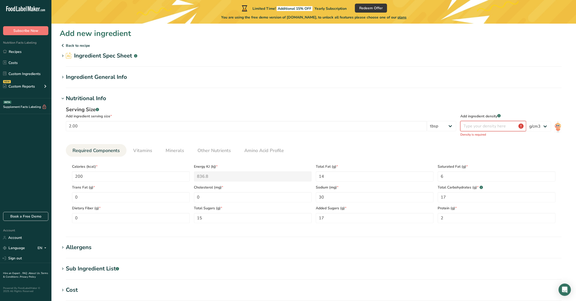
click at [490, 122] on input "number" at bounding box center [493, 126] width 66 height 10
click at [519, 124] on input "-0.0003" at bounding box center [493, 125] width 66 height 10
drag, startPoint x: 485, startPoint y: 125, endPoint x: 425, endPoint y: 121, distance: 60.3
click at [425, 121] on section "Serving Size .a-a{fill:#347362;}.b-a{fill:#fff;} Add ingredient serving size * …" at bounding box center [314, 122] width 496 height 34
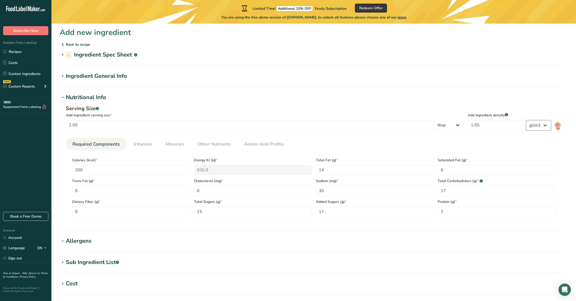
click at [542, 123] on select "lb/ft3 g/cm3" at bounding box center [538, 125] width 25 height 10
click at [491, 126] on input "1.05" at bounding box center [497, 125] width 58 height 10
type input "1"
type input "1.1"
click at [451, 119] on div "Serving Size .a-a{fill:#347362;}.b-a{fill:#fff;} Add ingredient serving size * …" at bounding box center [265, 119] width 398 height 29
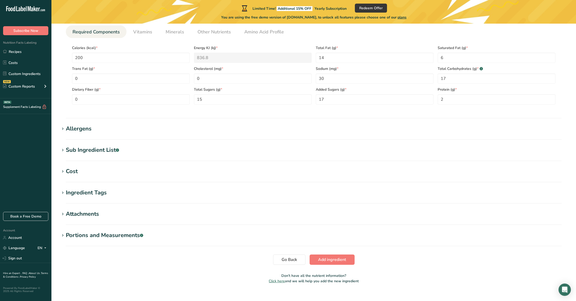
scroll to position [120, 0]
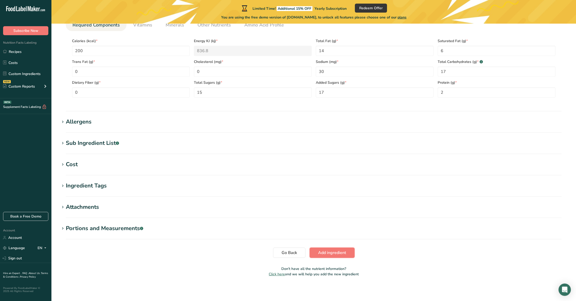
drag, startPoint x: 336, startPoint y: 250, endPoint x: 339, endPoint y: 251, distance: 2.8
click at [336, 250] on span "Add ingredient" at bounding box center [332, 253] width 28 height 6
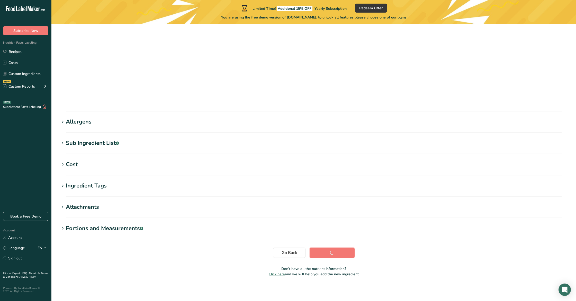
scroll to position [0, 0]
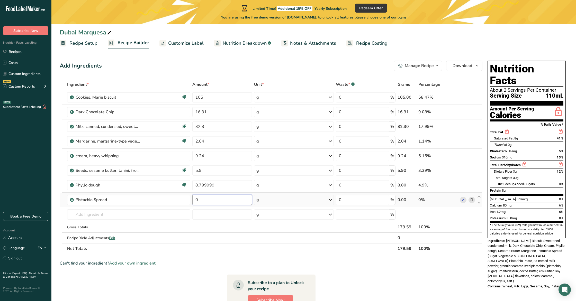
click at [201, 200] on input "0" at bounding box center [222, 200] width 60 height 10
drag, startPoint x: 201, startPoint y: 200, endPoint x: 181, endPoint y: 192, distance: 21.8
click at [182, 193] on tr "Pistachio Spread 0 g Weight Units g kg mg See more Volume Units l Volume units …" at bounding box center [271, 200] width 422 height 15
type input "35.26"
click at [224, 249] on div "Ingredient * Amount * Unit * Waste * .a-a{fill:#347362;}.b-a{fill:#fff;} Grams …" at bounding box center [271, 166] width 423 height 175
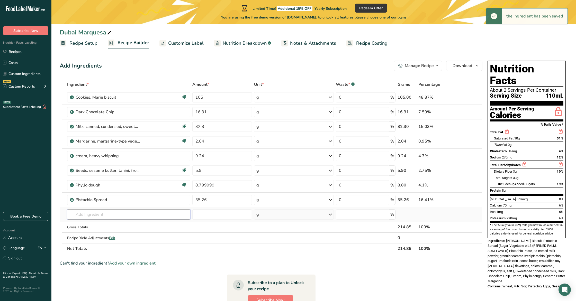
click at [137, 214] on input "text" at bounding box center [128, 215] width 123 height 10
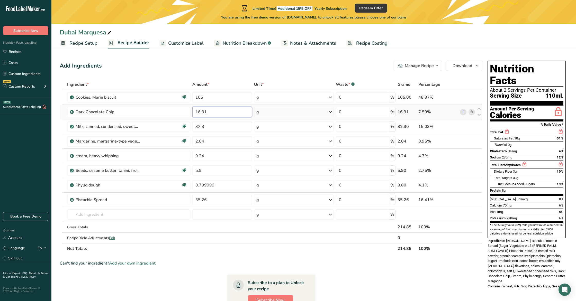
click at [212, 113] on input "16.31" at bounding box center [222, 112] width 60 height 10
drag, startPoint x: 198, startPoint y: 112, endPoint x: 176, endPoint y: 111, distance: 21.4
click at [176, 111] on tr "Dark Chocolate Chip 16.31 g Weight Units g kg mg See more Volume Units l Volume…" at bounding box center [271, 112] width 422 height 15
type input "24"
click at [217, 213] on div "Ingredient * Amount * Unit * Waste * .a-a{fill:#347362;}.b-a{fill:#fff;} Grams …" at bounding box center [271, 166] width 423 height 175
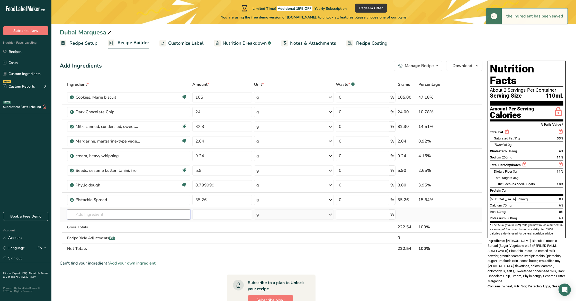
click at [144, 210] on input "text" at bounding box center [128, 215] width 123 height 10
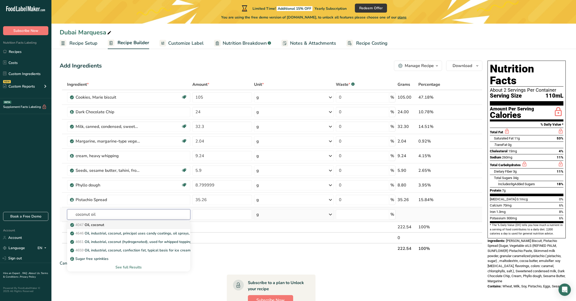
type input "coconut oil"
click at [138, 224] on div "4047 Oil, coconut" at bounding box center [124, 224] width 107 height 5
type input "Oil, coconut"
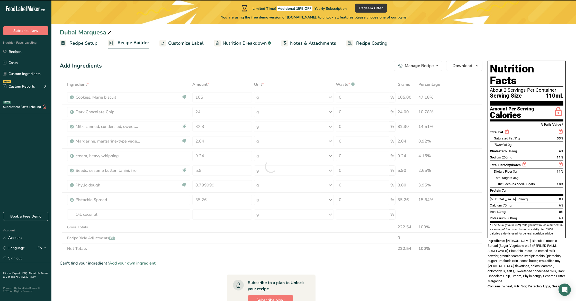
click at [206, 212] on div at bounding box center [271, 166] width 423 height 175
type input "0"
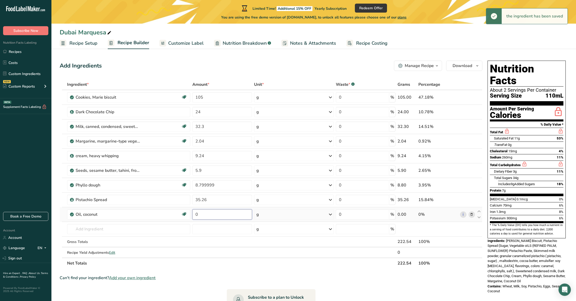
click at [206, 215] on input "0" at bounding box center [222, 215] width 60 height 10
type input "0.38"
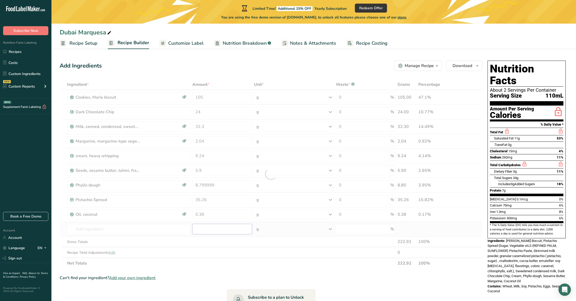
click at [223, 224] on div "Ingredient * Amount * Unit * Waste * .a-a{fill:#347362;}.b-a{fill:#fff;} Grams …" at bounding box center [271, 174] width 423 height 190
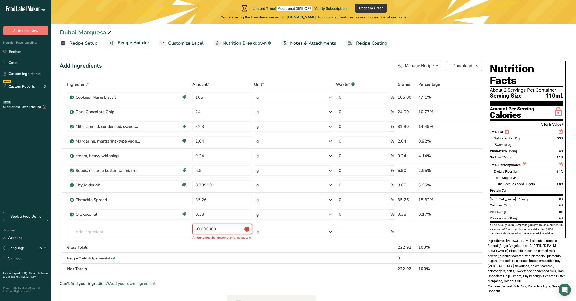
type input "-0.000003"
click at [466, 65] on span "Download" at bounding box center [463, 66] width 20 height 6
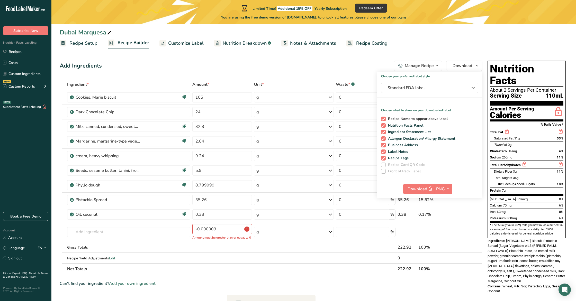
click at [383, 120] on span at bounding box center [383, 119] width 5 height 5
click at [383, 120] on input "Recipe Name to appear above label" at bounding box center [382, 118] width 3 height 3
checkbox input "false"
click at [383, 146] on span at bounding box center [383, 145] width 5 height 5
click at [383, 146] on input "Business Address" at bounding box center [382, 144] width 3 height 3
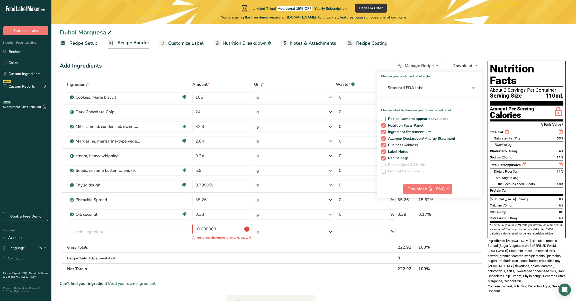
checkbox input "false"
click at [385, 151] on span at bounding box center [383, 152] width 5 height 5
click at [384, 151] on input "Label Notes" at bounding box center [382, 151] width 3 height 3
checkbox input "false"
click at [384, 158] on span at bounding box center [383, 158] width 5 height 5
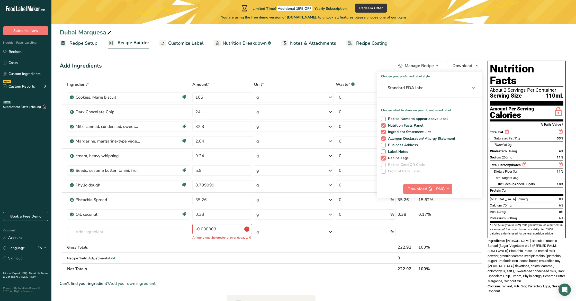
click at [384, 158] on input "Recipe Tags" at bounding box center [382, 158] width 3 height 3
checkbox input "false"
click at [439, 189] on span "PNG" at bounding box center [440, 189] width 9 height 6
click at [441, 223] on link "PDF" at bounding box center [444, 225] width 16 height 8
click at [424, 190] on span "Download" at bounding box center [421, 189] width 26 height 6
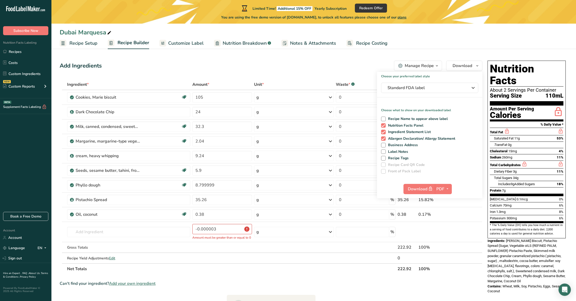
click at [304, 52] on section "Add Ingredients Manage Recipe Delete Recipe Duplicate Recipe Scale Recipe Save …" at bounding box center [313, 239] width 525 height 378
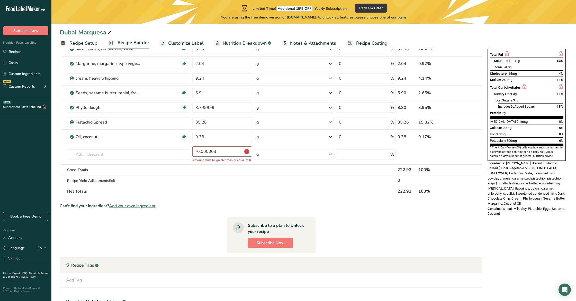
scroll to position [131, 0]
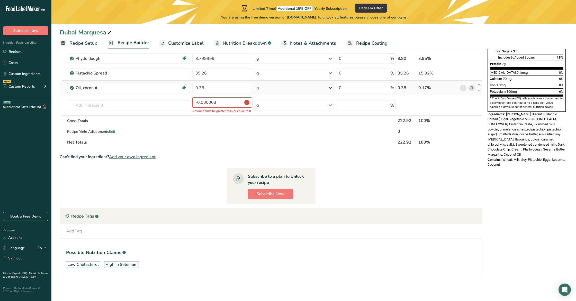
drag, startPoint x: 150, startPoint y: 88, endPoint x: 124, endPoint y: 86, distance: 26.5
click at [124, 86] on tbody "Cookies, [PERSON_NAME] biscuit Vegetarian Soy free 105 g Portions 5 cookie Weig…" at bounding box center [271, 49] width 422 height 173
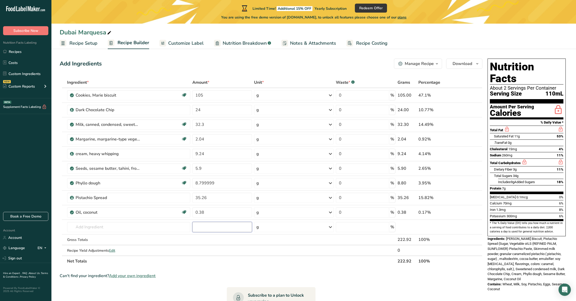
scroll to position [0, 0]
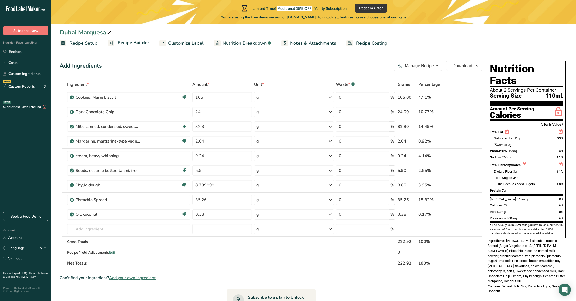
click at [281, 61] on div "Add Ingredients Manage Recipe Delete Recipe Duplicate Recipe Scale Recipe Save …" at bounding box center [271, 66] width 423 height 10
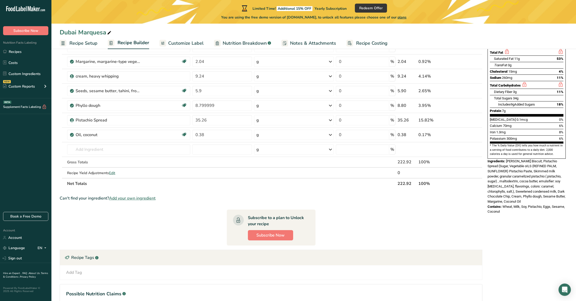
scroll to position [121, 0]
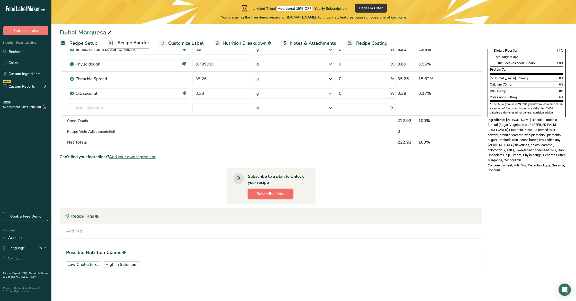
click at [276, 196] on span "Subscribe Now" at bounding box center [270, 194] width 28 height 6
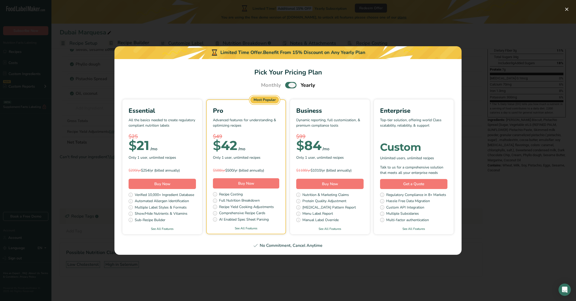
click at [291, 87] on span "Pick Your Pricing Plan Modal" at bounding box center [290, 85] width 11 height 6
click at [288, 87] on input "Pick Your Pricing Plan Modal" at bounding box center [286, 85] width 3 height 3
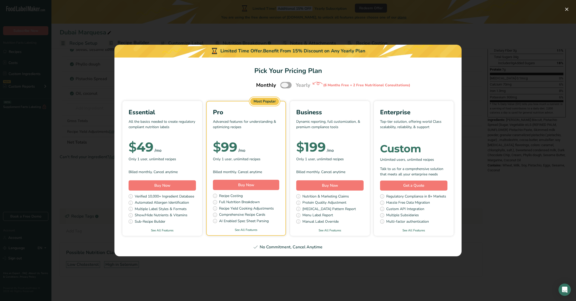
click at [290, 85] on span "Pick Your Pricing Plan Modal" at bounding box center [285, 85] width 11 height 6
click at [284, 85] on input "Pick Your Pricing Plan Modal" at bounding box center [281, 85] width 3 height 3
checkbox input "true"
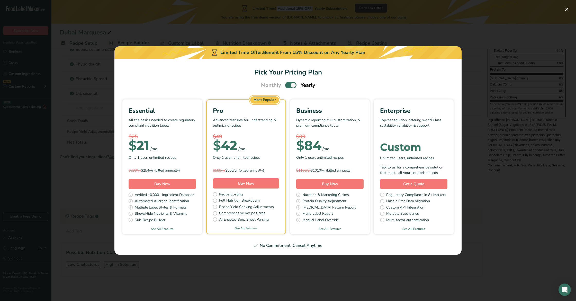
click at [258, 38] on div "Pick Your Pricing Plan Modal" at bounding box center [288, 150] width 576 height 301
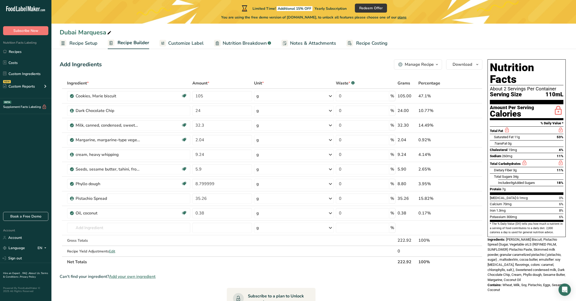
scroll to position [0, 0]
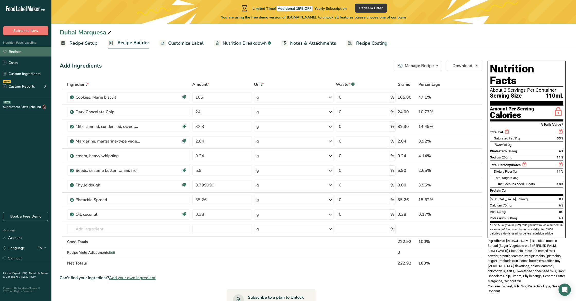
click at [15, 50] on link "Recipes" at bounding box center [25, 52] width 51 height 10
